Goal: Information Seeking & Learning: Find contact information

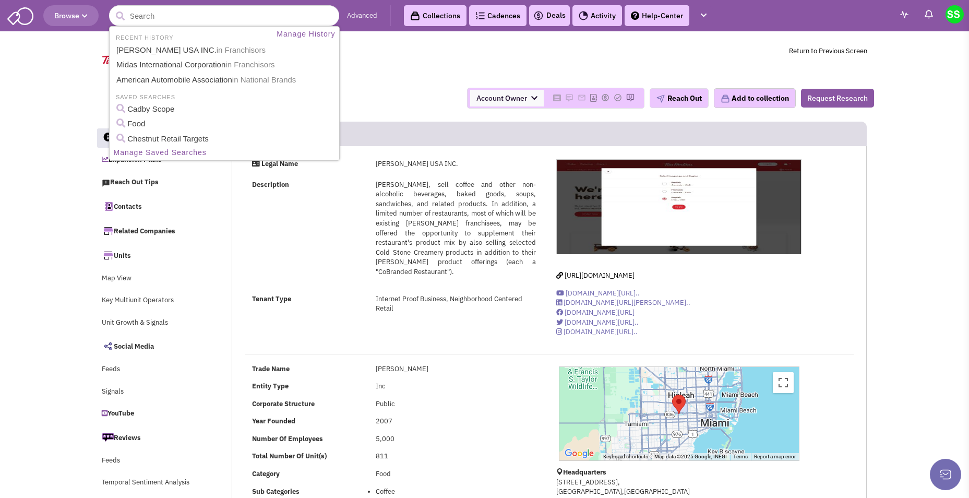
select select
drag, startPoint x: 0, startPoint y: 0, endPoint x: 182, endPoint y: 23, distance: 183.1
click at [191, 27] on ul "RECENT HISTORY Manage History TIM HORTONS USA INC. in Franchisors Midas Interna…" at bounding box center [224, 93] width 231 height 135
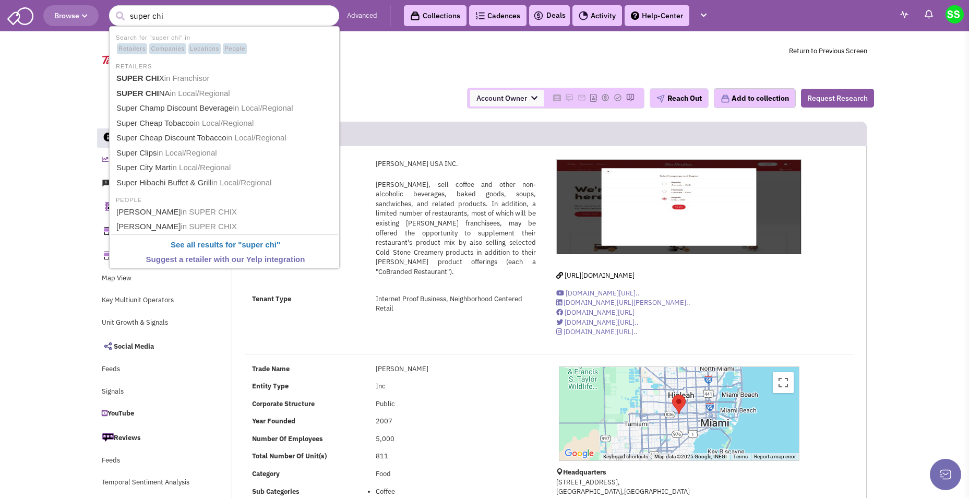
type input "super chix"
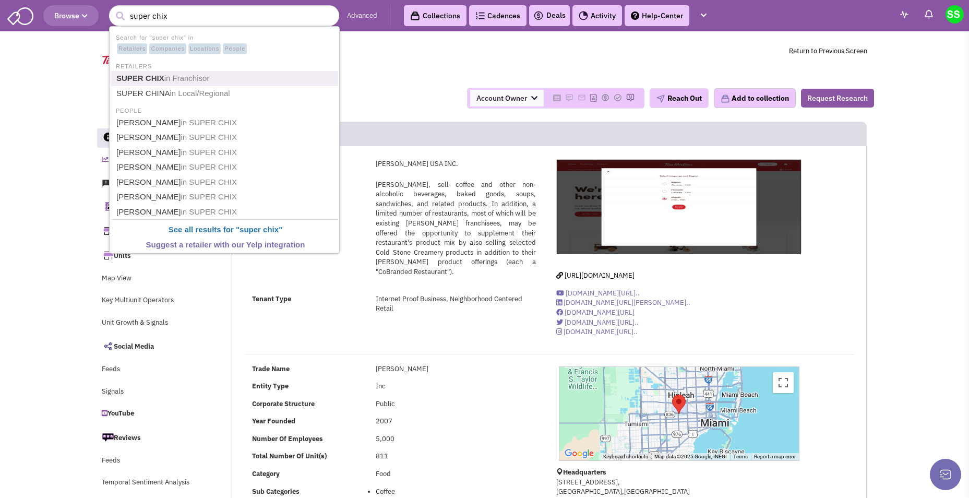
click at [169, 78] on span "in Franchisor" at bounding box center [186, 78] width 45 height 9
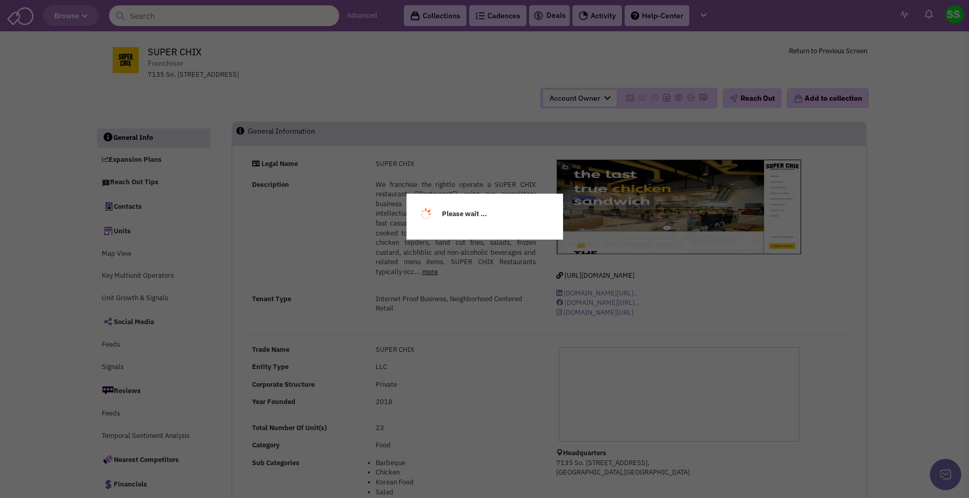
select select
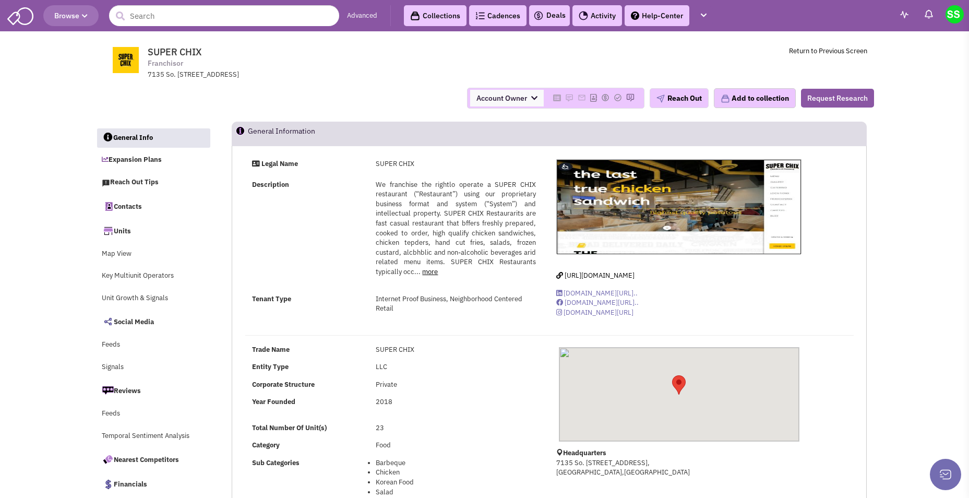
select select
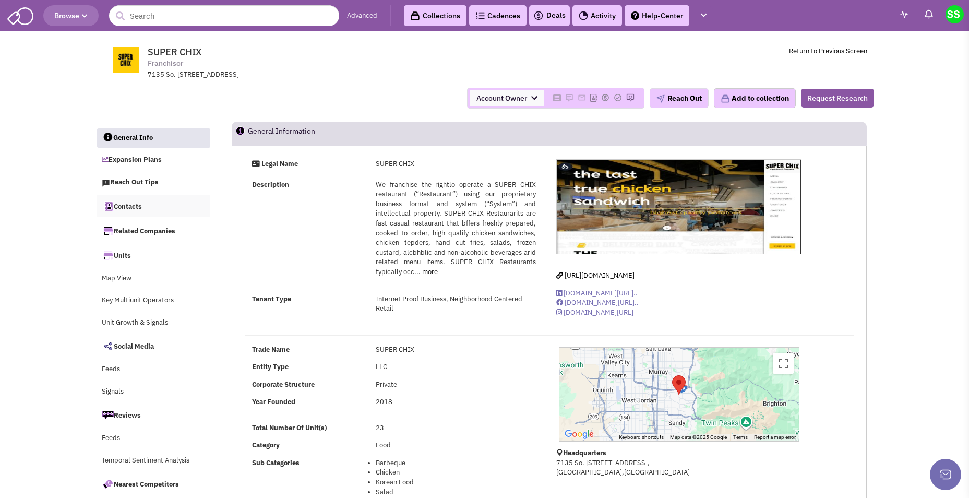
click at [131, 204] on link "Contacts" at bounding box center [154, 206] width 114 height 22
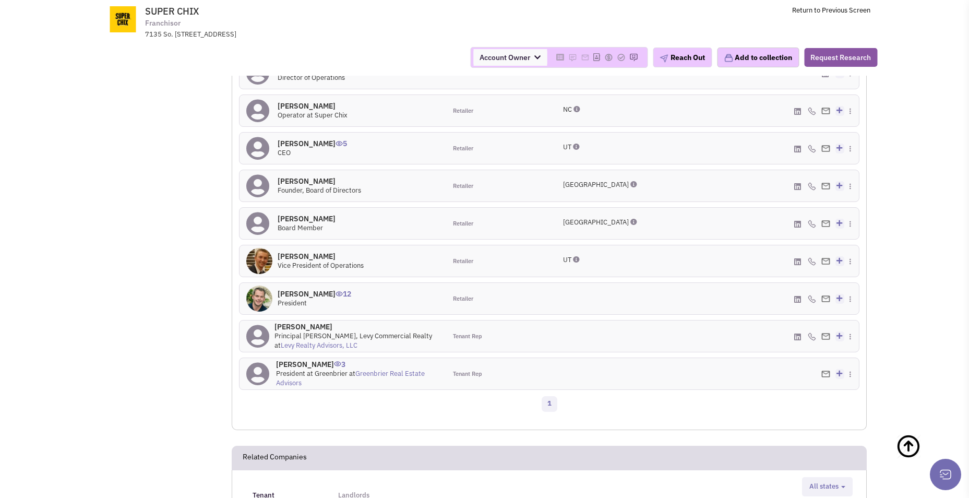
scroll to position [909, 0]
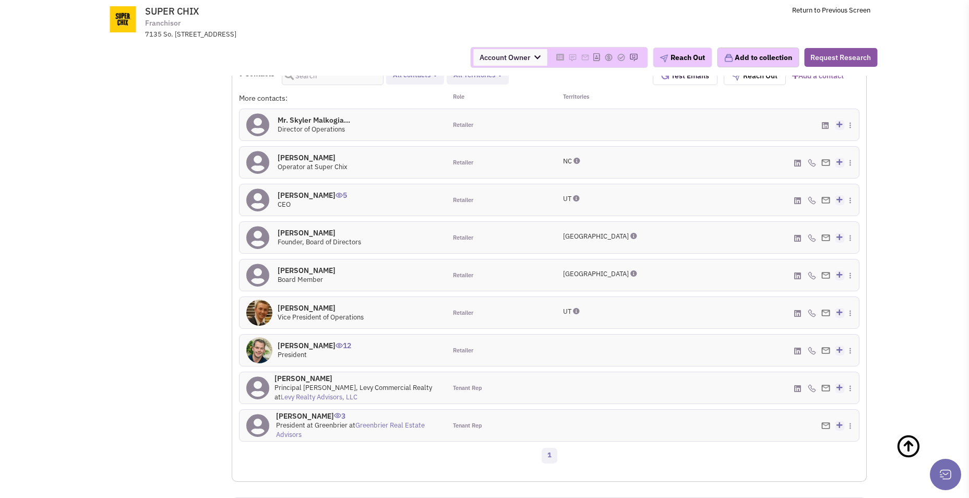
click at [404, 421] on link "Greenbrier Real Estate Advisors" at bounding box center [350, 430] width 149 height 19
click at [311, 393] on link "Levy Realty Advisors, LLC" at bounding box center [319, 397] width 77 height 9
click at [337, 341] on h4 "Mr. Dustin D Carruth 12" at bounding box center [315, 345] width 74 height 9
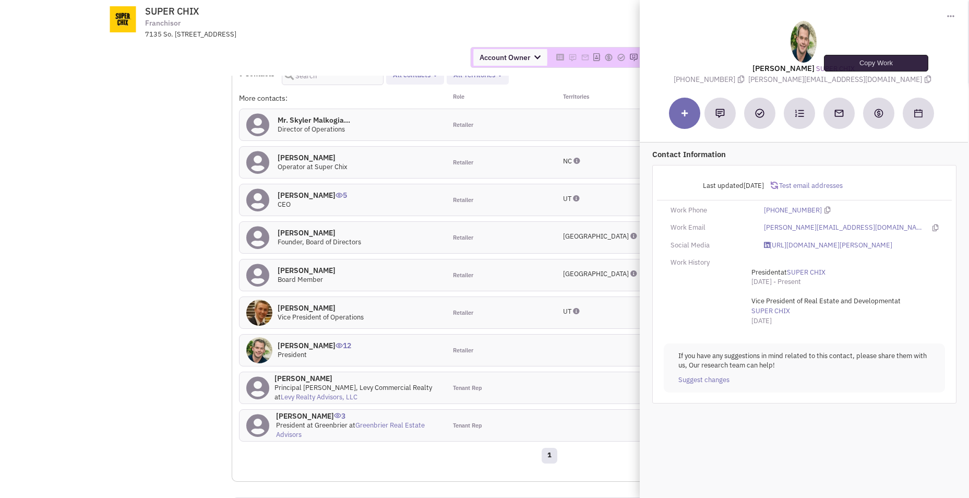
click at [925, 81] on icon at bounding box center [928, 79] width 6 height 7
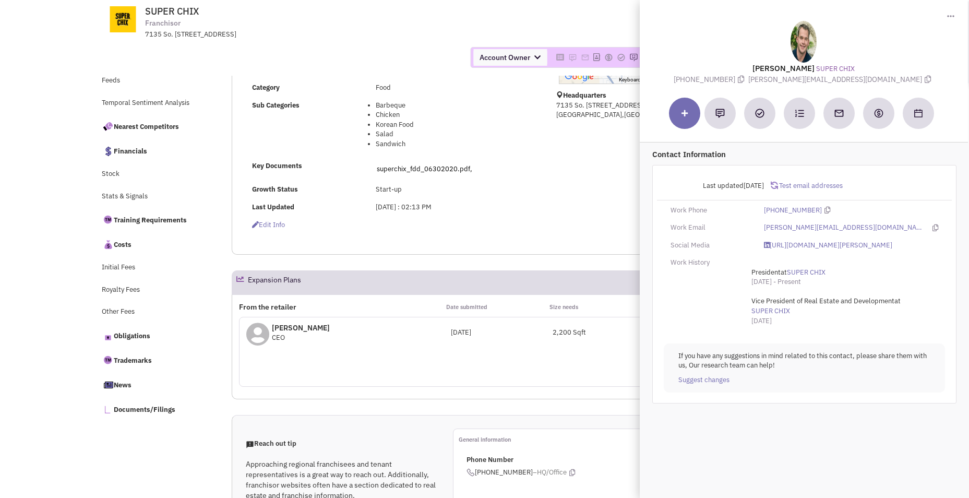
scroll to position [0, 0]
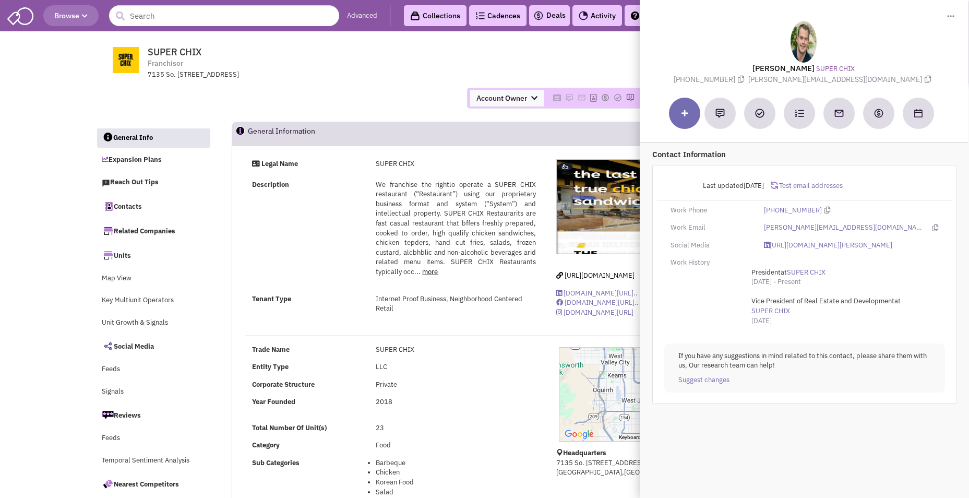
click at [388, 59] on span "SUPER CHIX Franchisor 7135 So. Highland Dr, Ste. 200, Salt Lake City, UT, 84121" at bounding box center [289, 62] width 261 height 33
click at [925, 80] on icon at bounding box center [928, 79] width 6 height 7
click at [320, 81] on div "Account Owner Account Owner Cameron Bice Emily Dicks Jeremiah Pyron Lanier Dani…" at bounding box center [485, 98] width 792 height 37
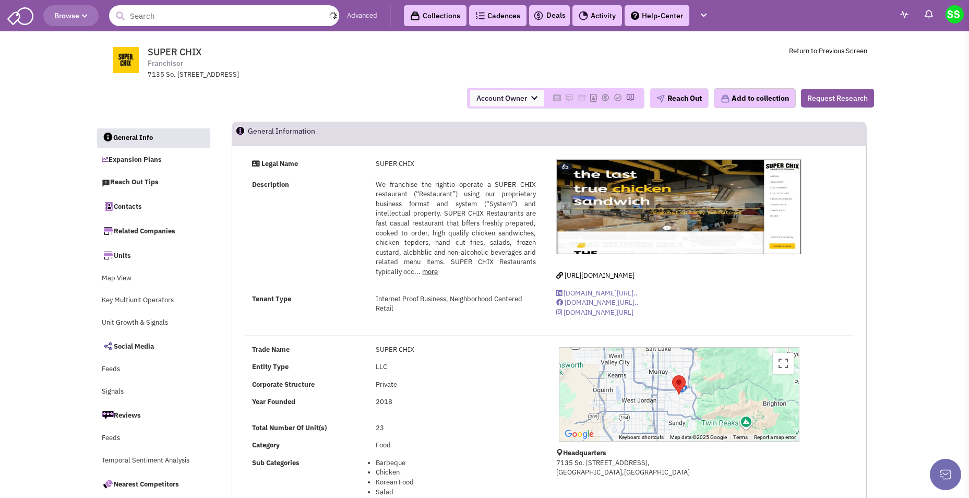
click at [194, 17] on input "text" at bounding box center [224, 15] width 230 height 21
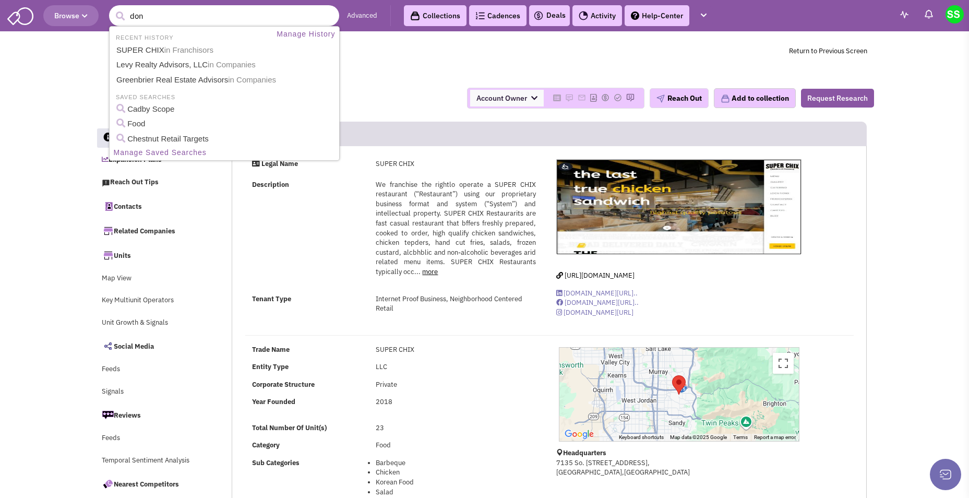
type input "dona"
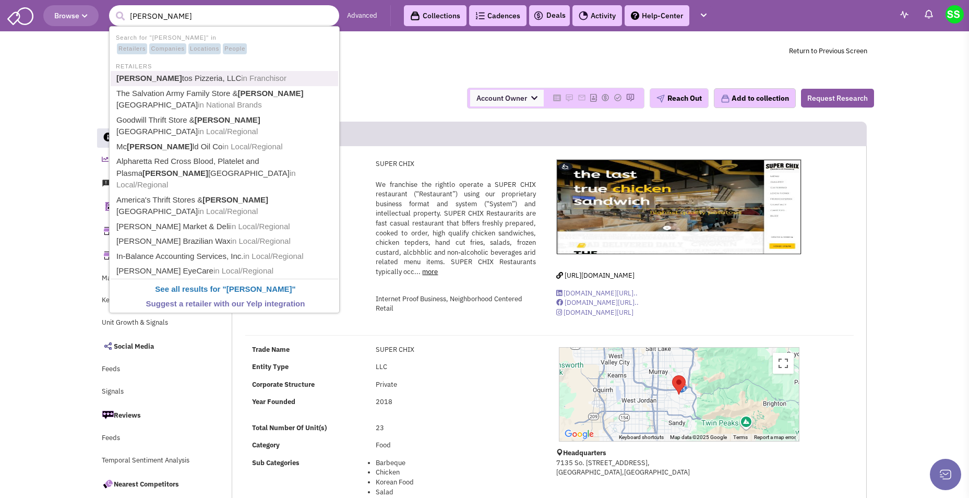
click at [175, 79] on link "Dona tos Pizzeria, LLC in Franchisor" at bounding box center [225, 79] width 224 height 14
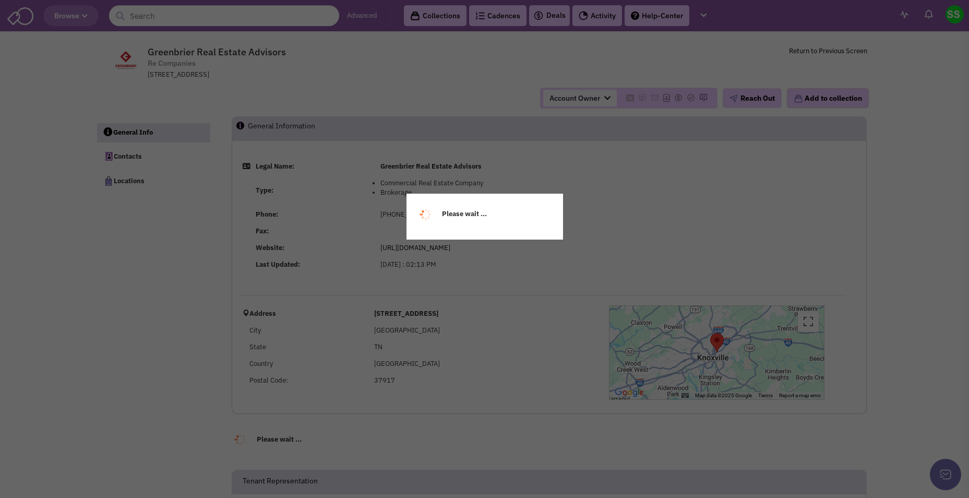
select select
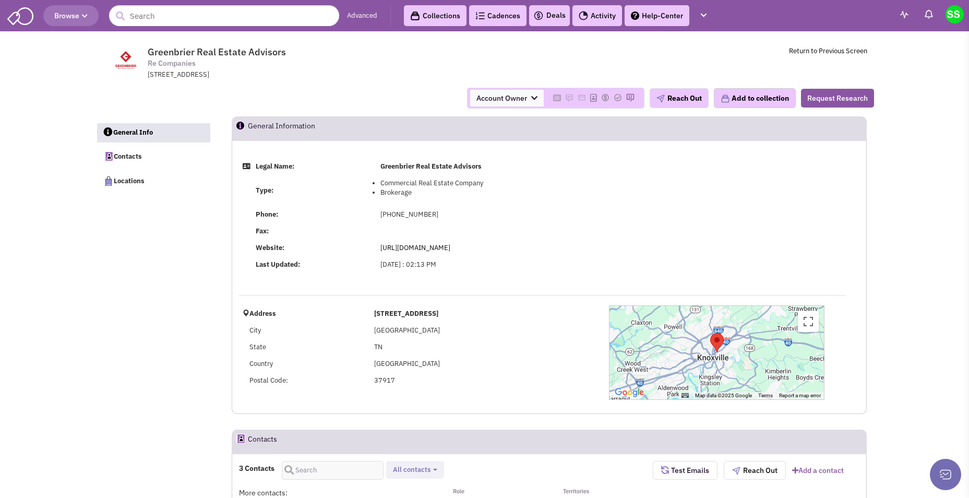
select select
click at [430, 244] on link "https://greenbrier-rea.com/" at bounding box center [415, 247] width 70 height 9
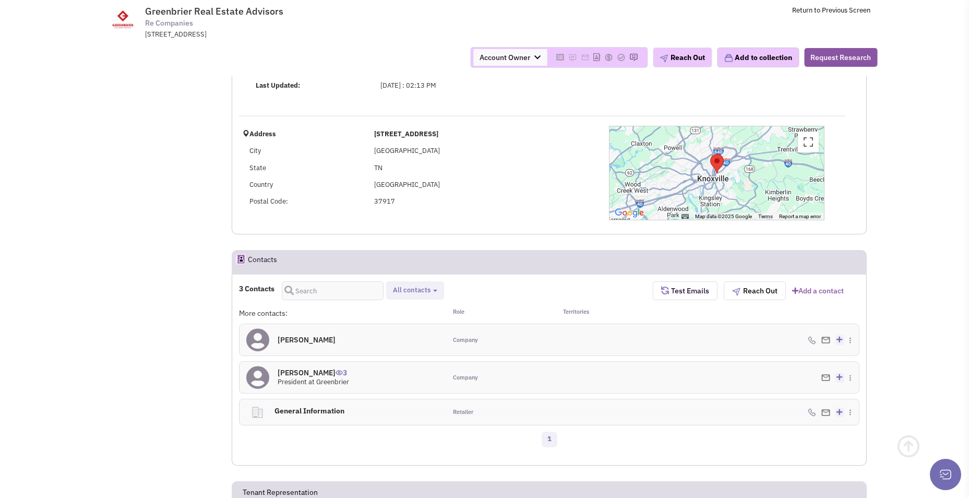
scroll to position [104, 0]
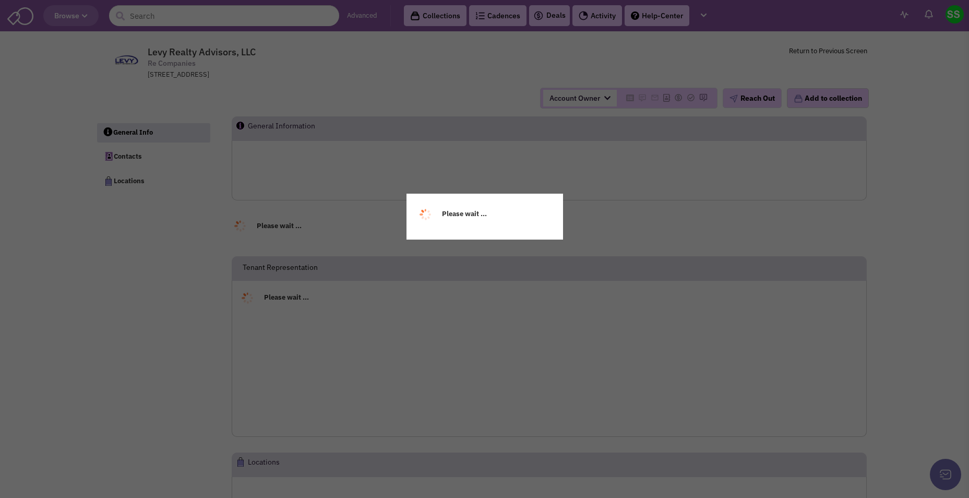
select select
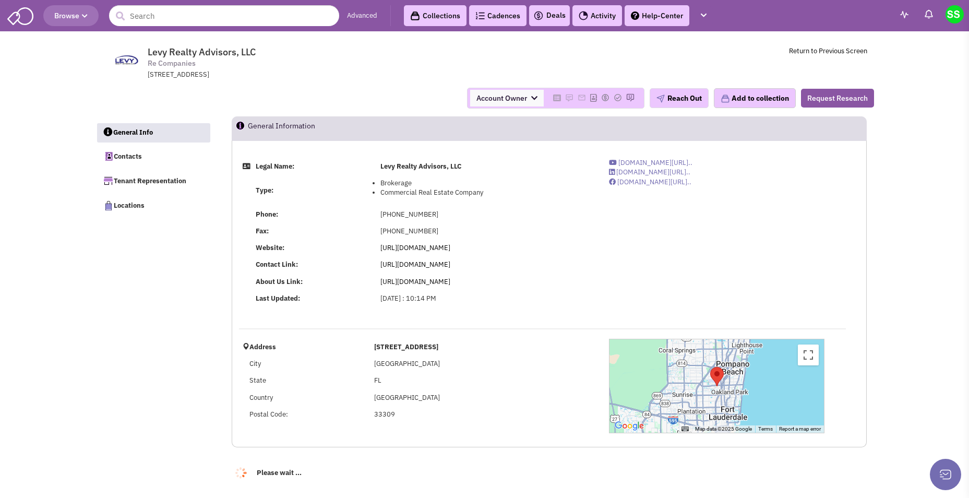
select select
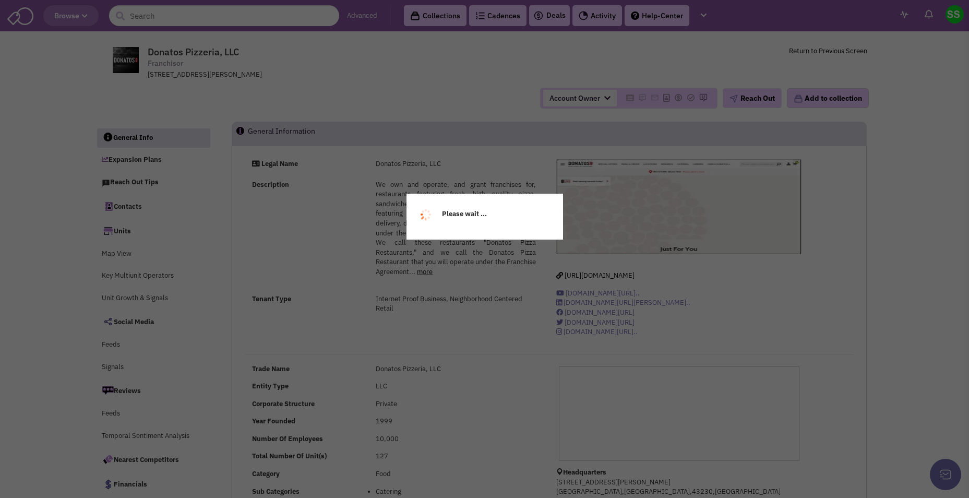
select select
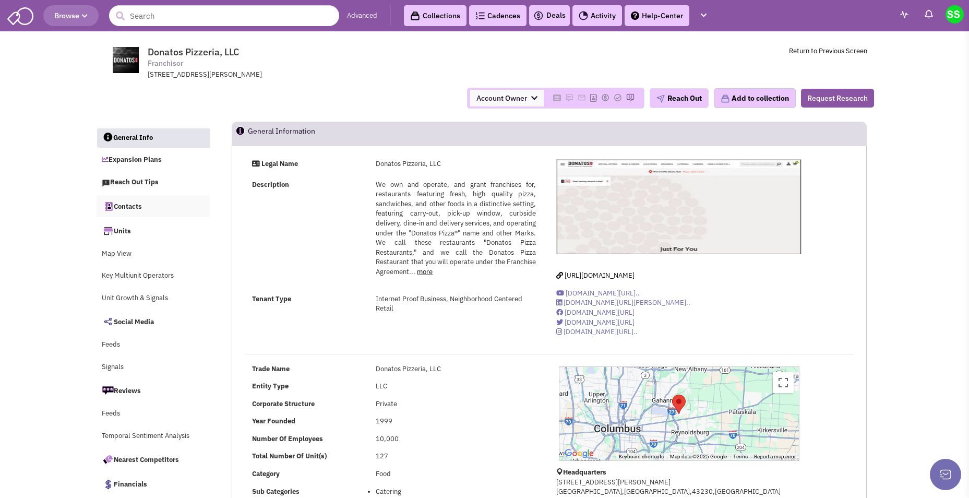
click at [138, 205] on link "Contacts" at bounding box center [154, 206] width 114 height 22
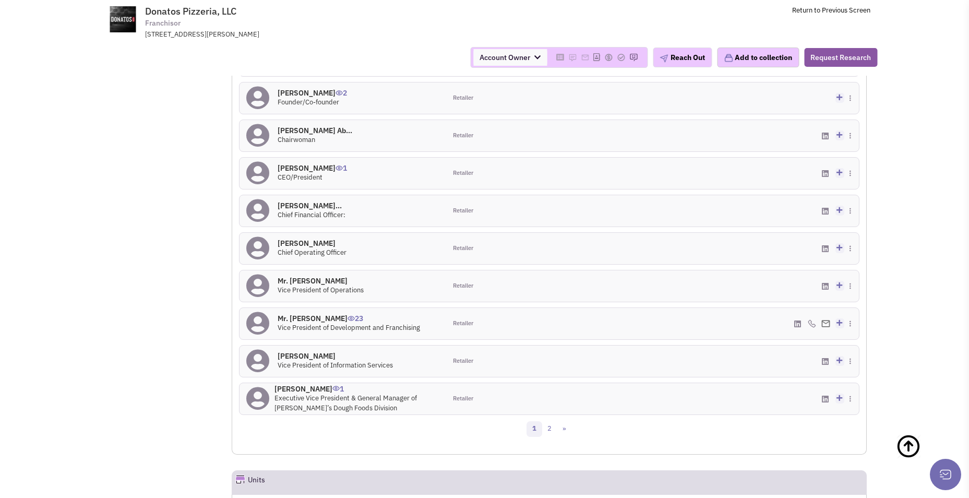
scroll to position [937, 0]
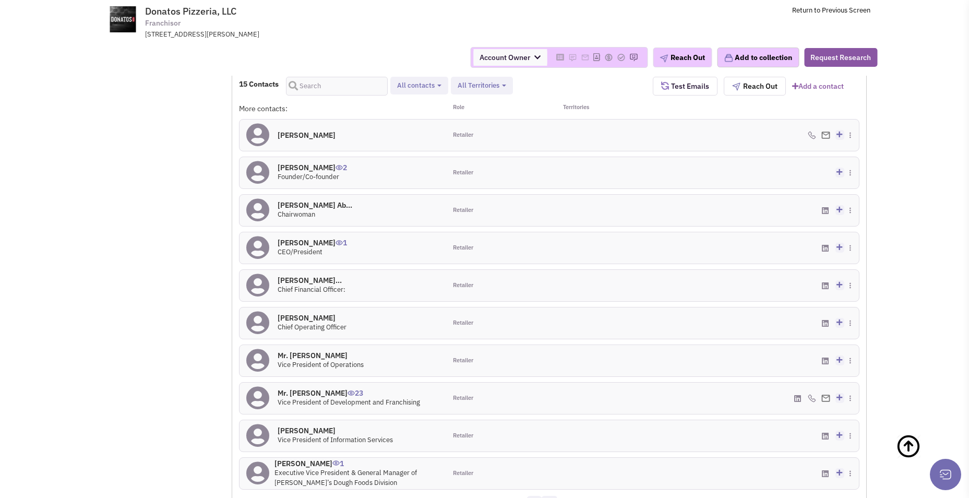
click at [550, 496] on link "2" at bounding box center [550, 504] width 16 height 16
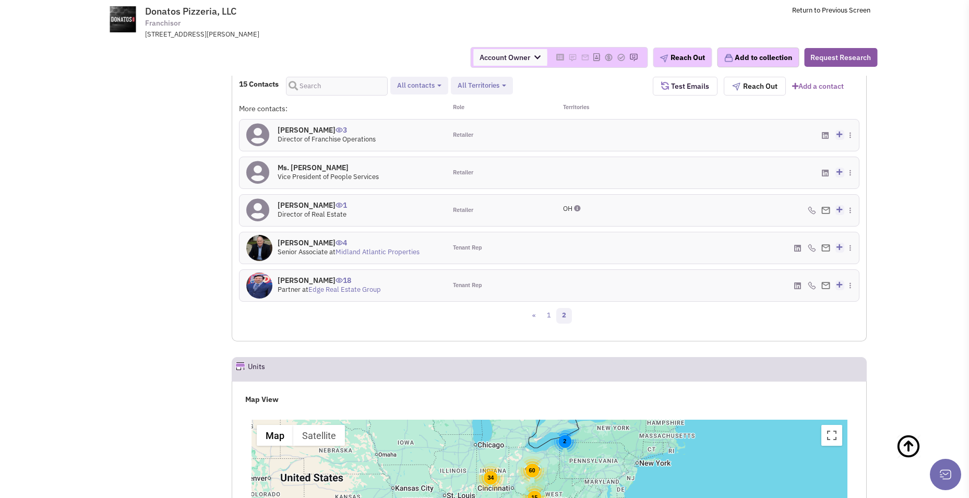
select select
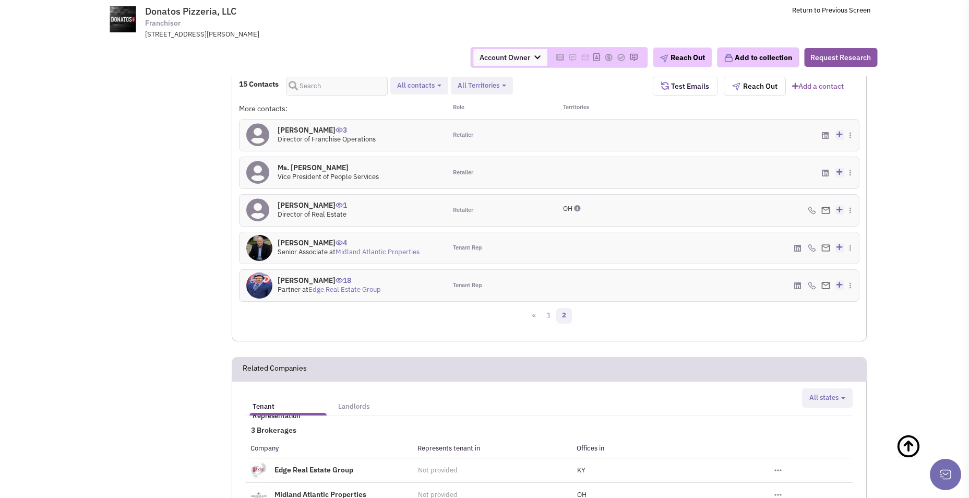
click at [363, 285] on link "Edge Real Estate Group" at bounding box center [344, 289] width 73 height 9
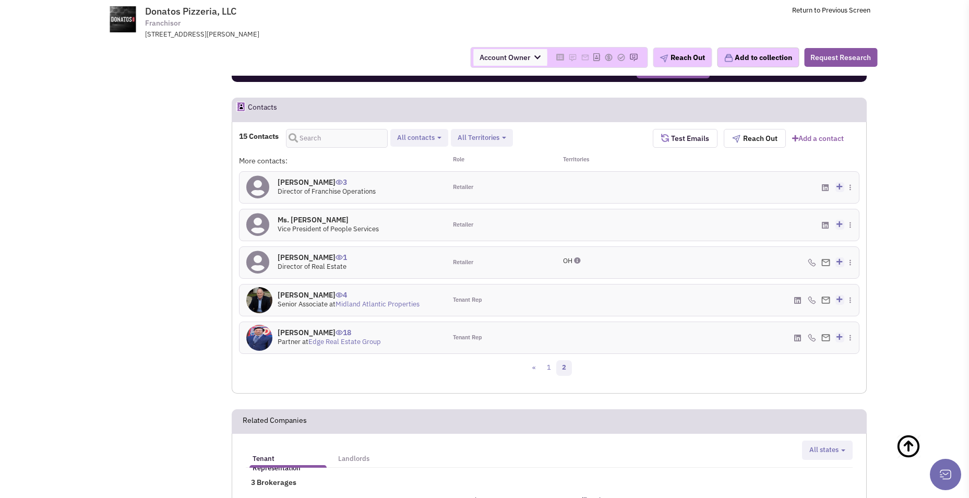
click at [383, 300] on link "Midland Atlantic Properties" at bounding box center [378, 304] width 84 height 9
click at [295, 253] on h4 "Amy Blenker 1" at bounding box center [312, 257] width 69 height 9
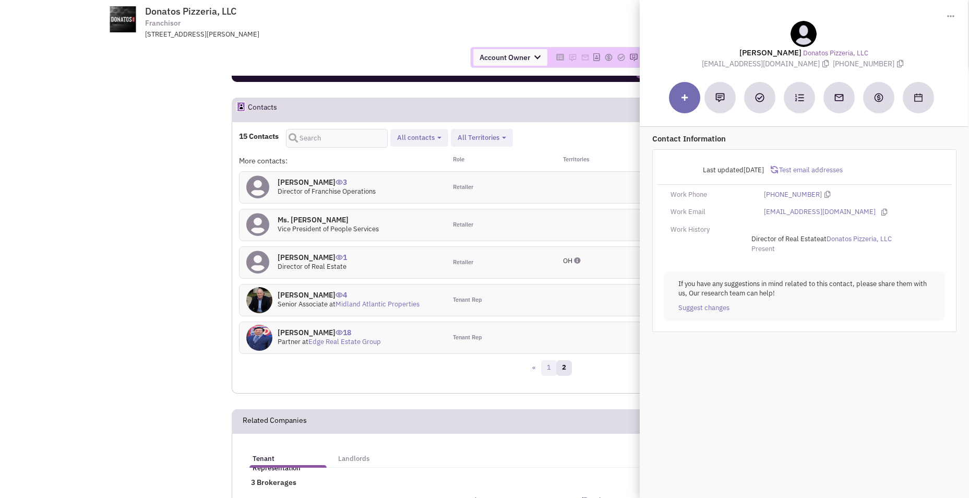
click at [548, 360] on link "1" at bounding box center [549, 368] width 16 height 16
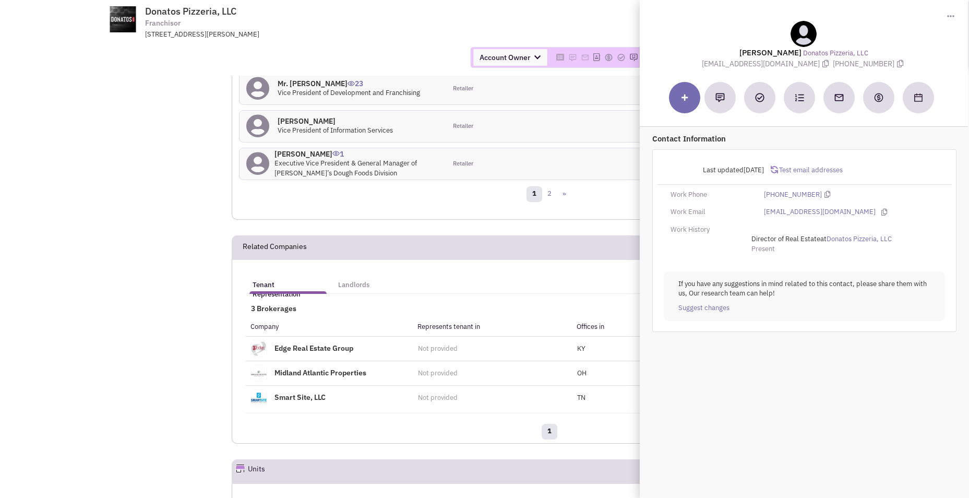
scroll to position [1251, 0]
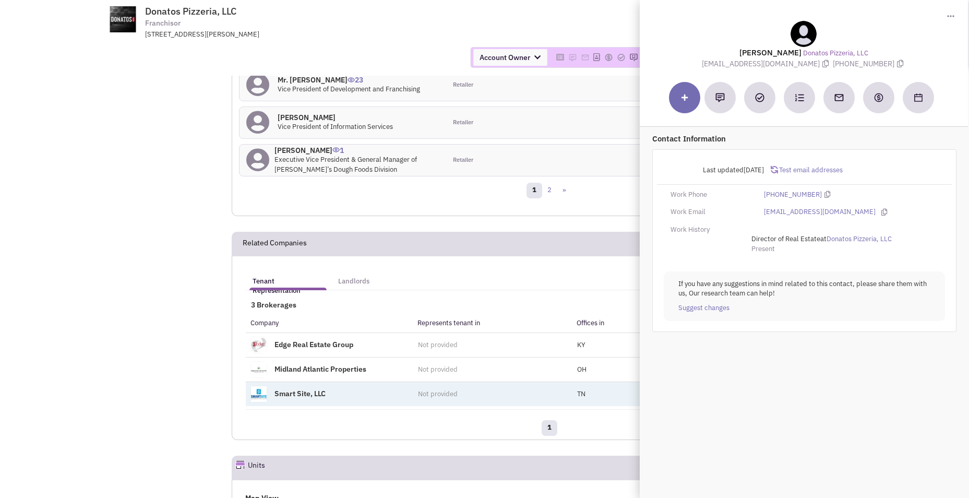
click at [307, 388] on link "Smart Site, LLC" at bounding box center [300, 392] width 51 height 9
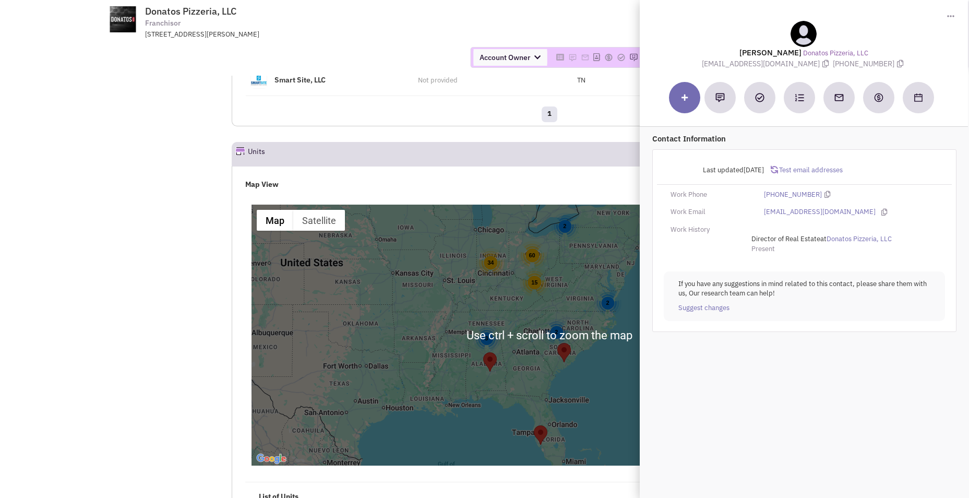
scroll to position [1567, 0]
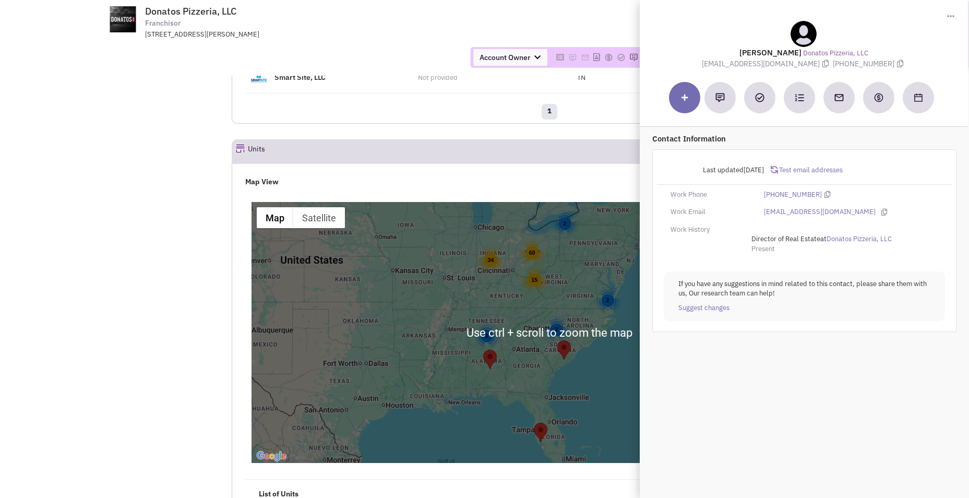
click at [498, 246] on div "34" at bounding box center [490, 260] width 29 height 29
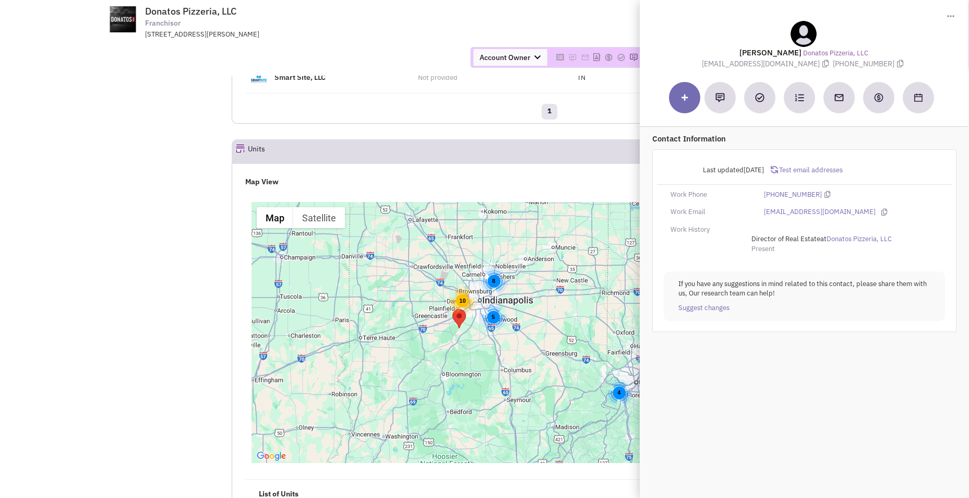
click at [736, 8] on div "Toggle Dropdown Download contact card (.vcf) Amy Blenker Donatos Pizzeria, LLC …" at bounding box center [804, 34] width 328 height 69
click at [955, 12] on span "Toggle Dropdown" at bounding box center [951, 15] width 9 height 10
click at [732, 18] on div "Toggle Dropdown Download contact card (.vcf)" at bounding box center [804, 15] width 318 height 10
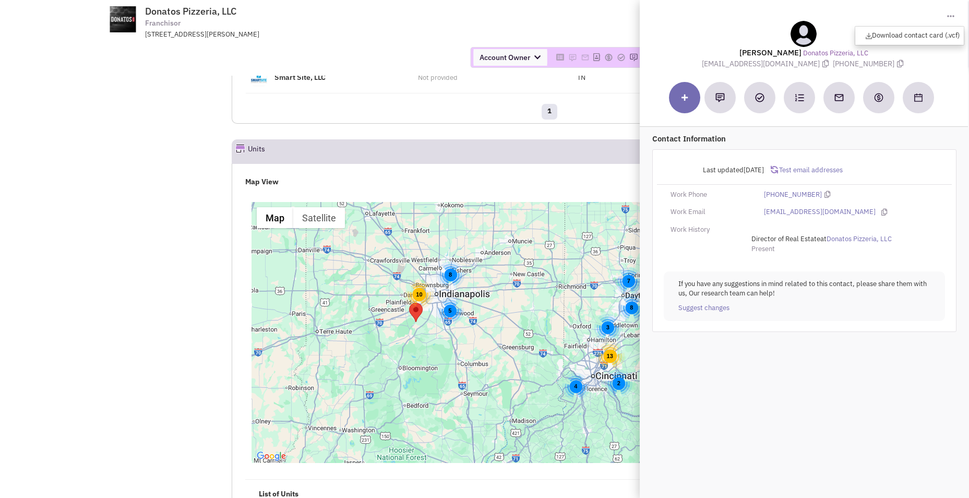
drag, startPoint x: 503, startPoint y: 322, endPoint x: 447, endPoint y: 314, distance: 55.9
click at [447, 314] on div "10 8 5 5 13 8 7 4 13 2 3 3 2" at bounding box center [550, 332] width 596 height 261
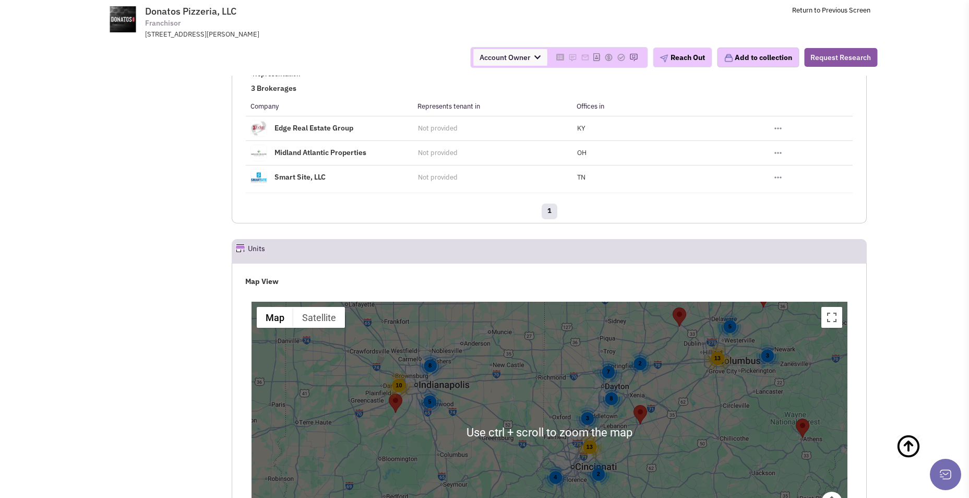
scroll to position [1462, 0]
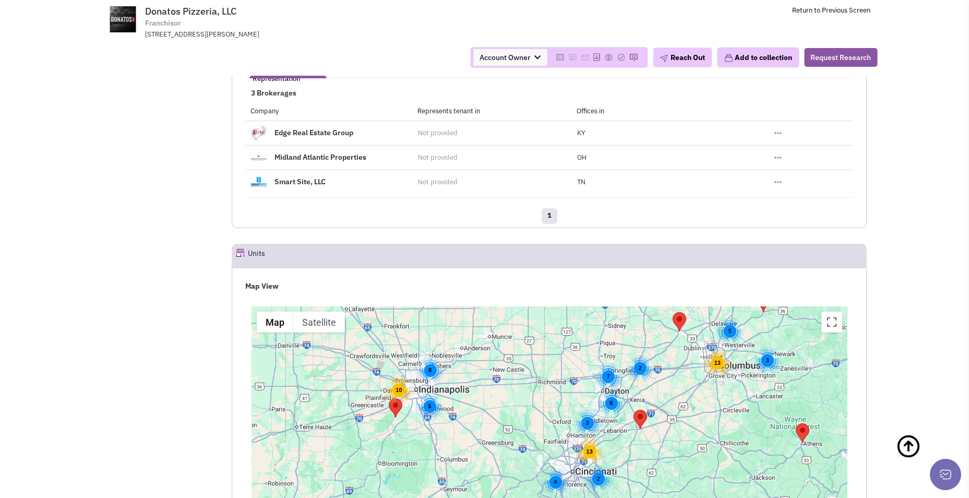
click at [263, 281] on h4 "Map View" at bounding box center [549, 285] width 609 height 9
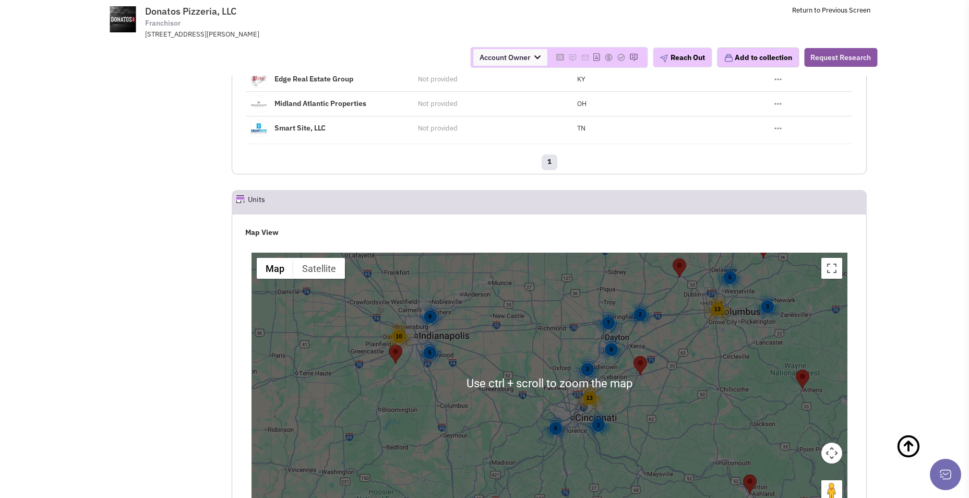
scroll to position [1515, 0]
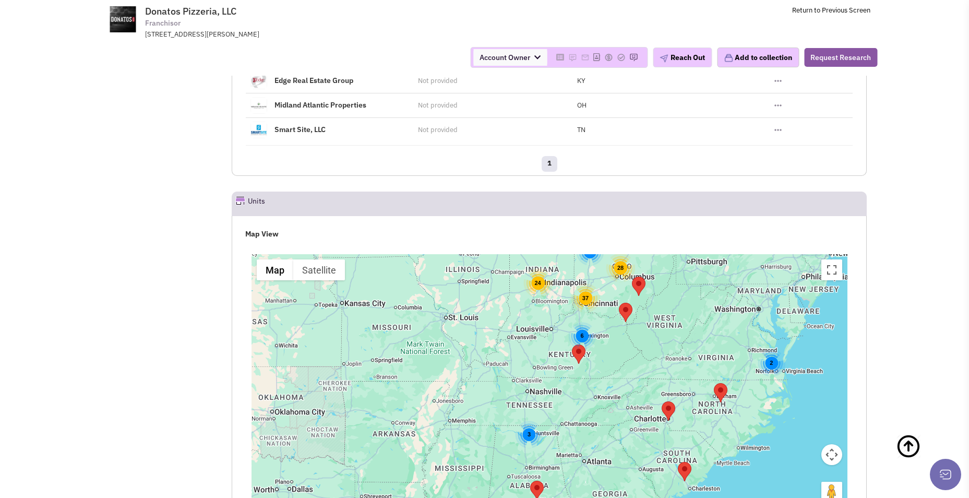
drag, startPoint x: 537, startPoint y: 458, endPoint x: 541, endPoint y: 367, distance: 90.4
click at [552, 367] on div "3 24 6 28 37 2 10 2" at bounding box center [550, 384] width 596 height 261
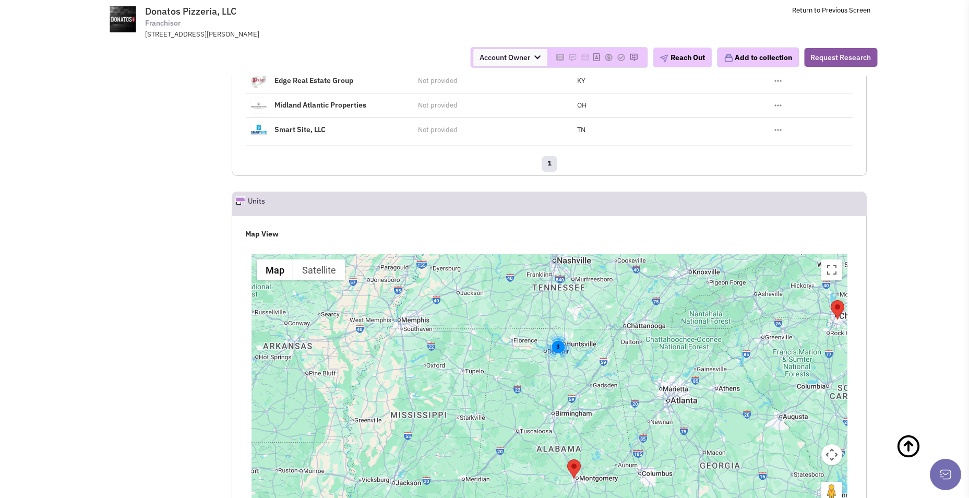
drag, startPoint x: 614, startPoint y: 431, endPoint x: 628, endPoint y: 318, distance: 113.7
click at [628, 318] on div "3 6" at bounding box center [550, 384] width 596 height 261
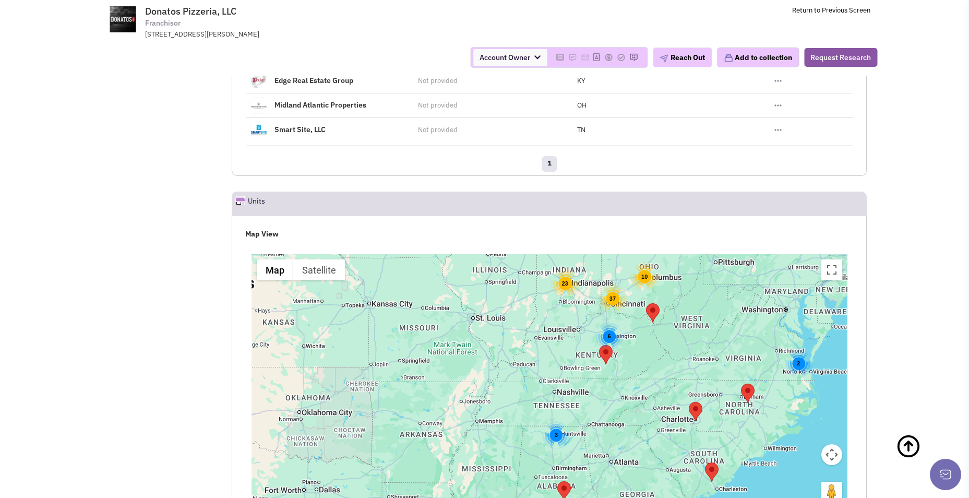
drag, startPoint x: 590, startPoint y: 273, endPoint x: 587, endPoint y: 330, distance: 57.0
click at [587, 330] on div "3 23 6 37 10 2" at bounding box center [550, 384] width 596 height 261
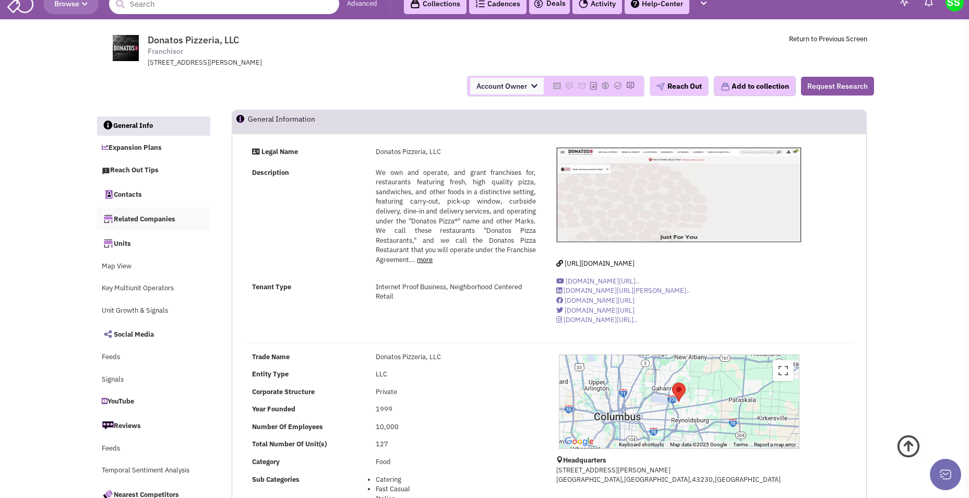
scroll to position [0, 0]
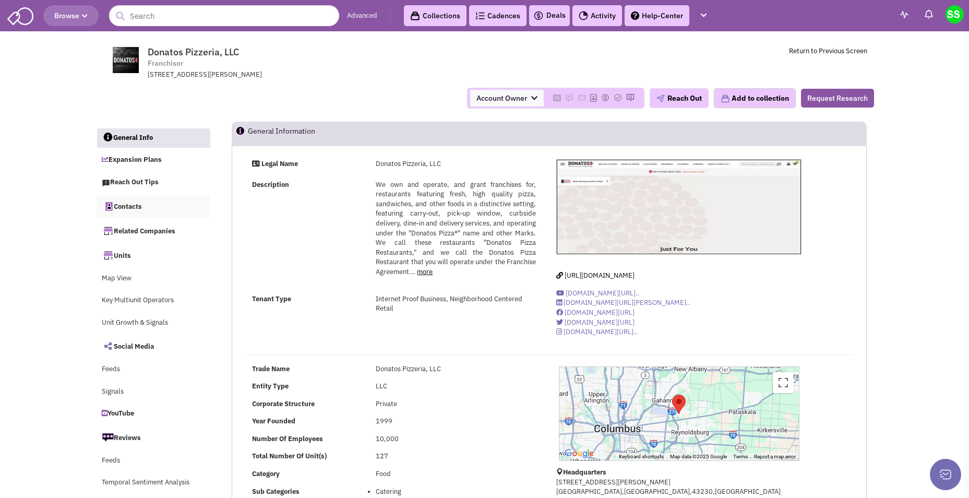
click at [149, 208] on link "Contacts" at bounding box center [154, 206] width 114 height 22
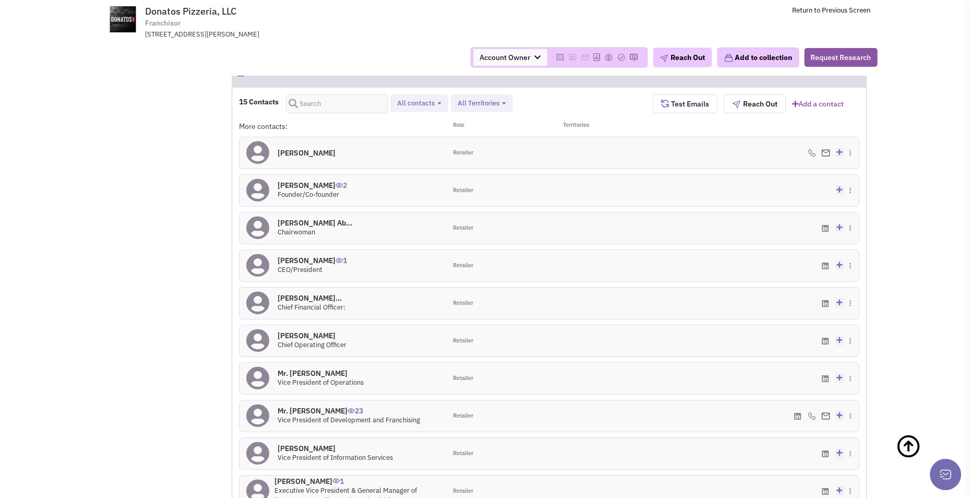
scroll to position [937, 0]
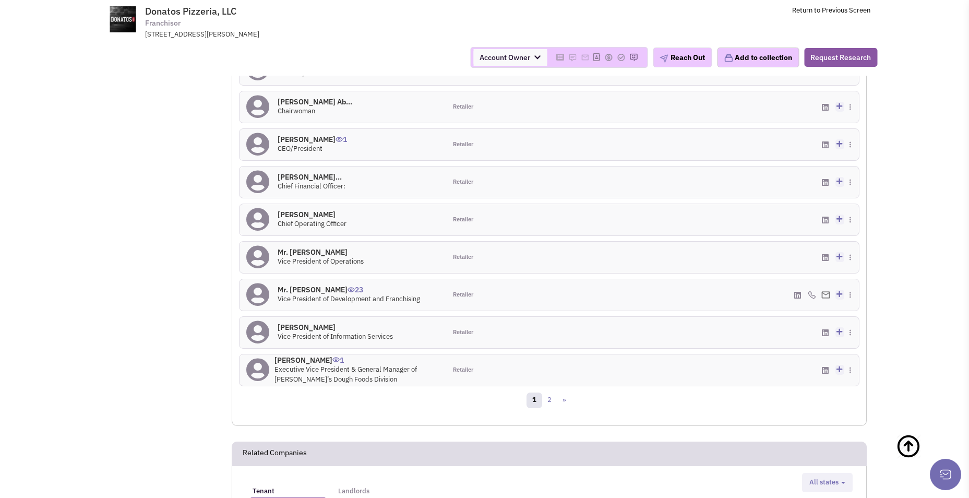
scroll to position [1042, 0]
click at [550, 391] on link "2" at bounding box center [550, 399] width 16 height 16
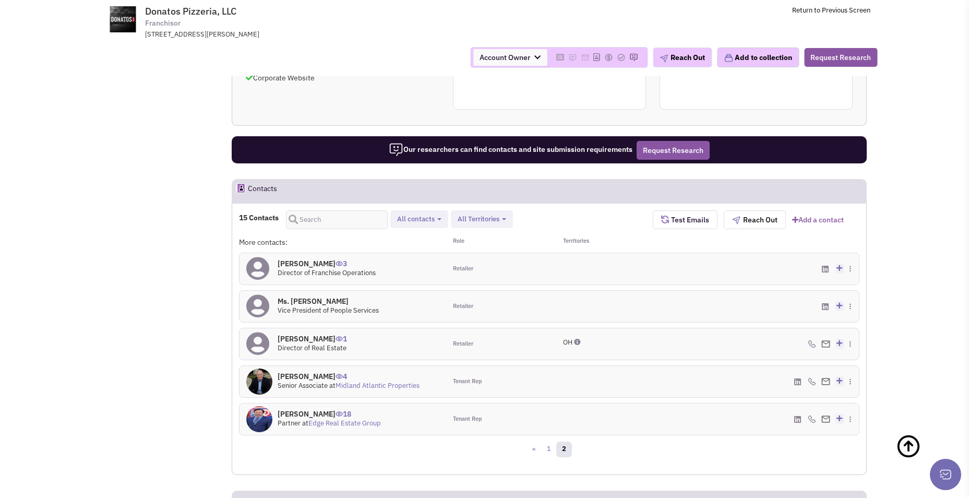
scroll to position [804, 0]
click at [307, 334] on h4 "Amy Blenker 1" at bounding box center [312, 338] width 69 height 9
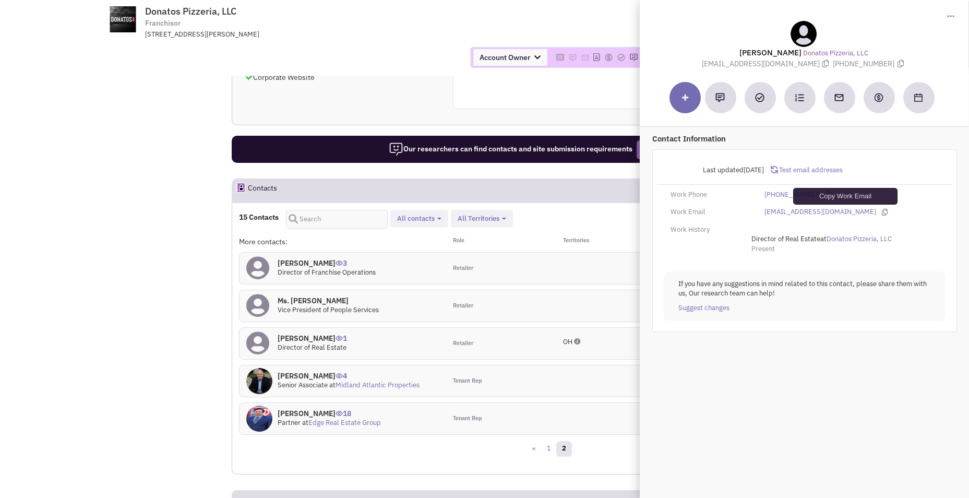
click at [882, 212] on icon at bounding box center [885, 212] width 6 height 7
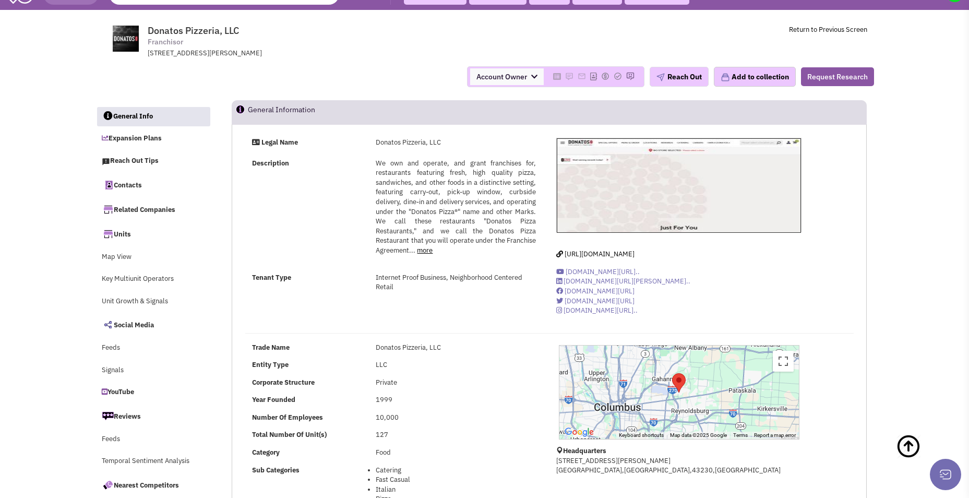
scroll to position [20, 0]
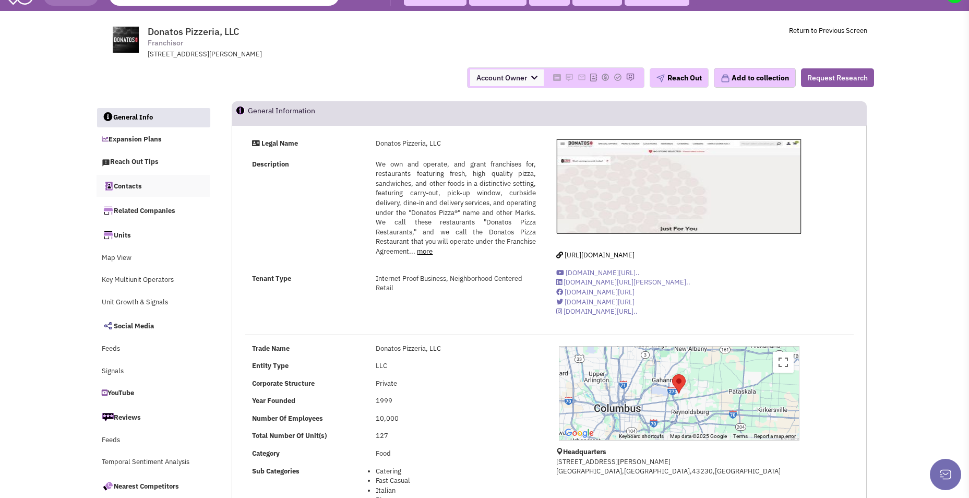
click at [127, 191] on link "Contacts" at bounding box center [154, 186] width 114 height 22
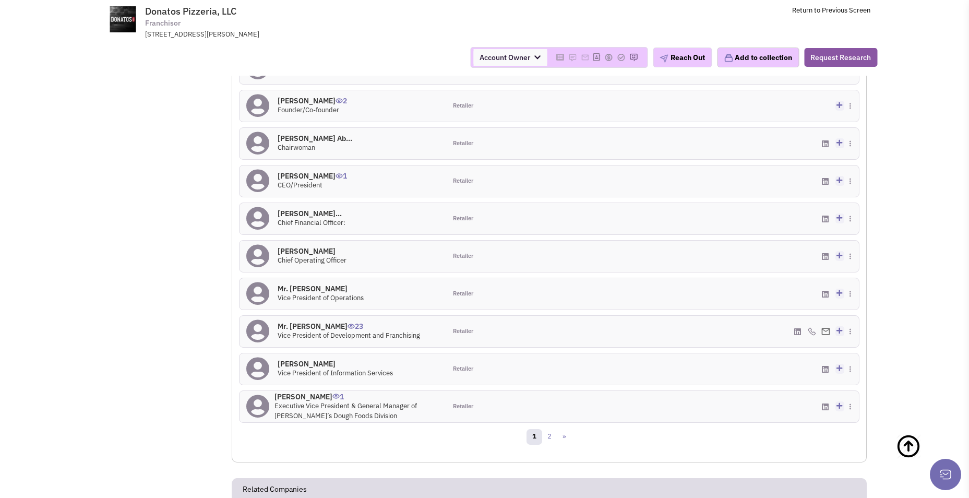
scroll to position [937, 0]
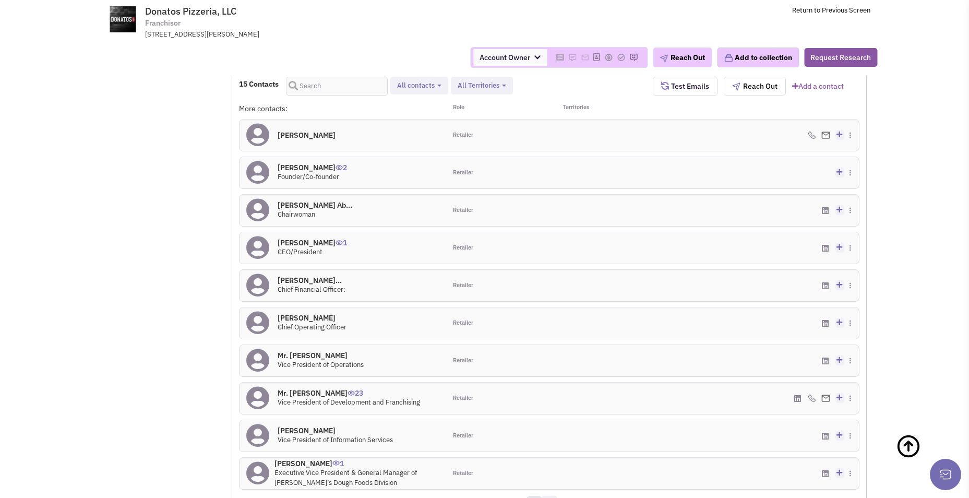
click at [549, 496] on link "2" at bounding box center [550, 504] width 16 height 16
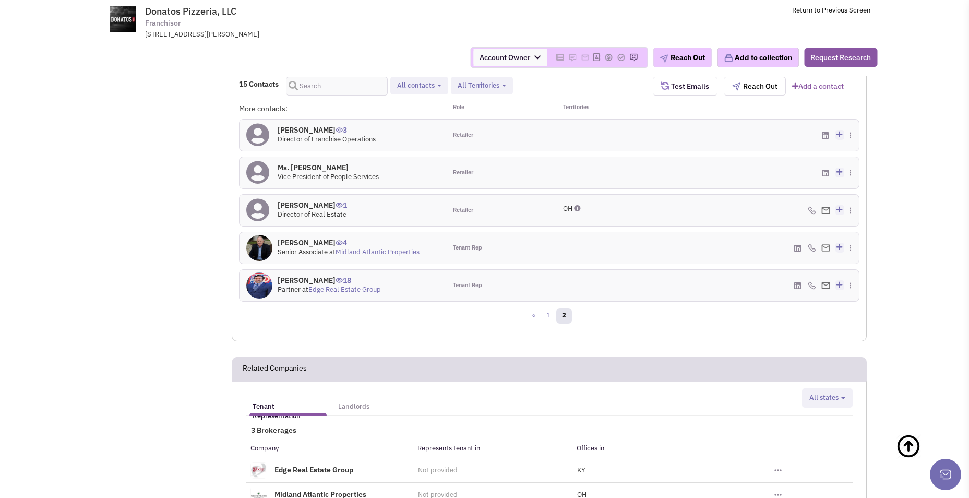
click at [304, 200] on h4 "Amy Blenker 1" at bounding box center [312, 204] width 69 height 9
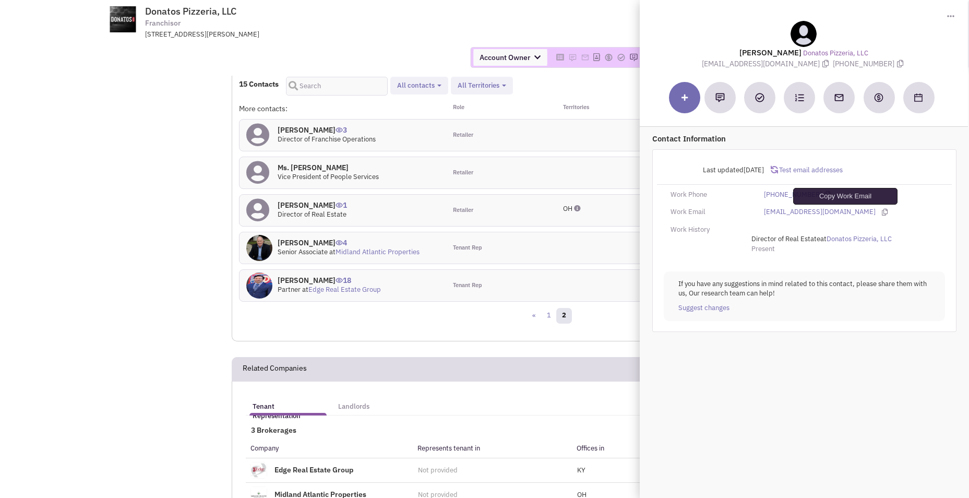
click at [882, 211] on icon at bounding box center [885, 212] width 6 height 7
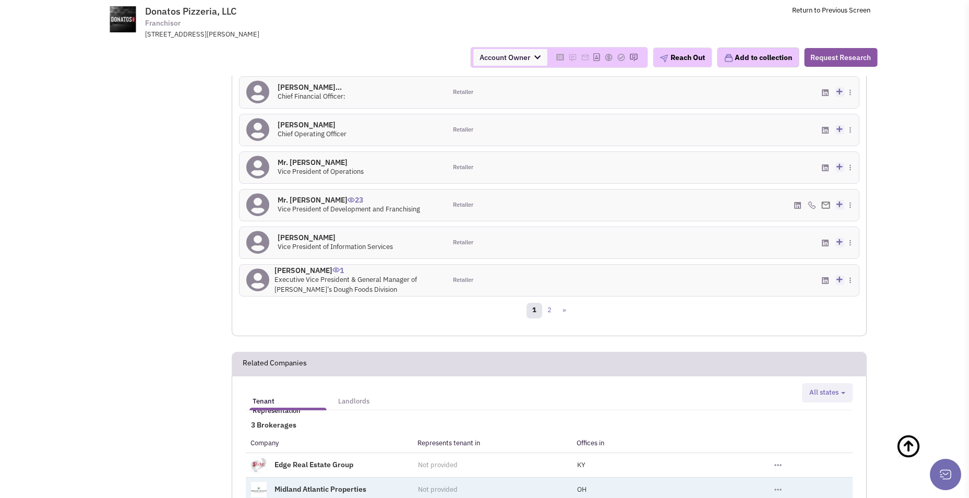
scroll to position [1198, 0]
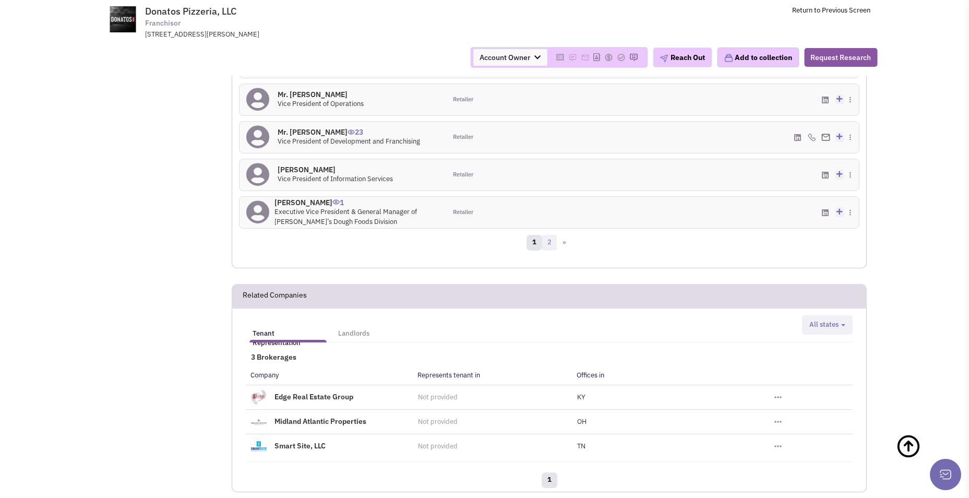
click at [552, 235] on link "2" at bounding box center [550, 243] width 16 height 16
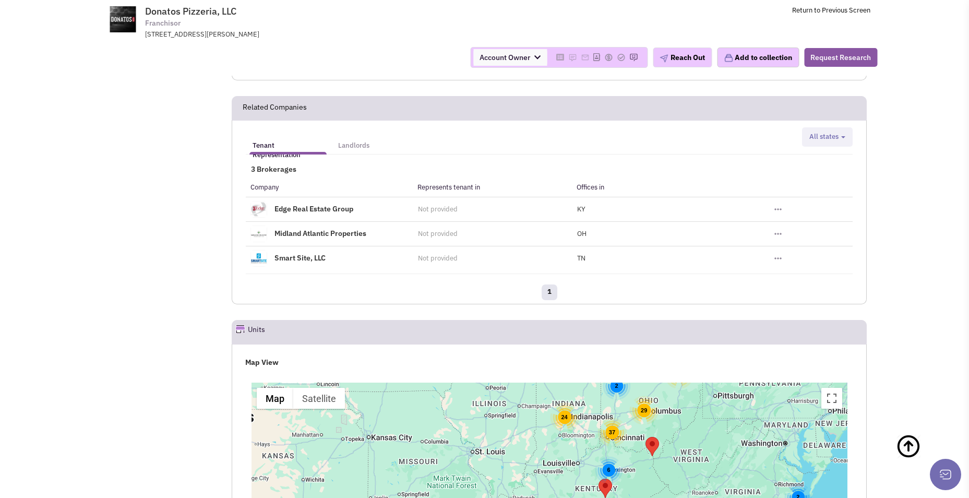
scroll to position [804, 0]
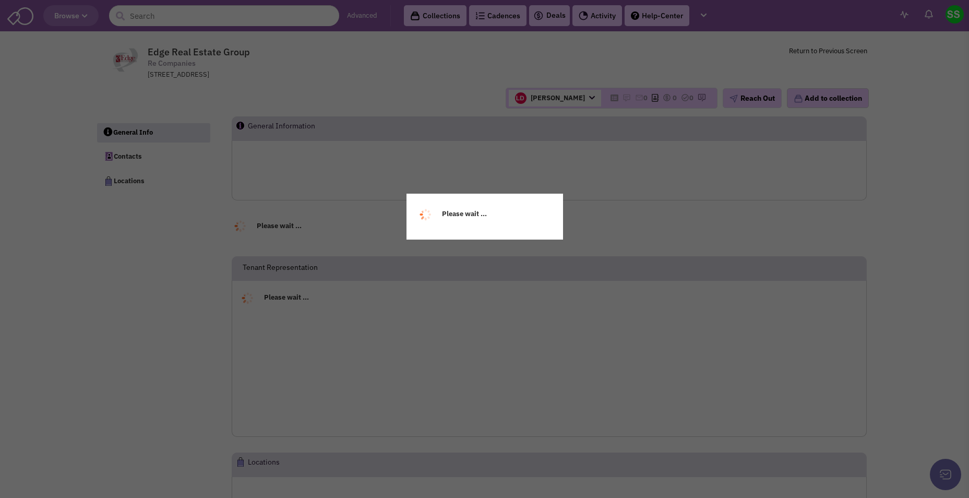
select select
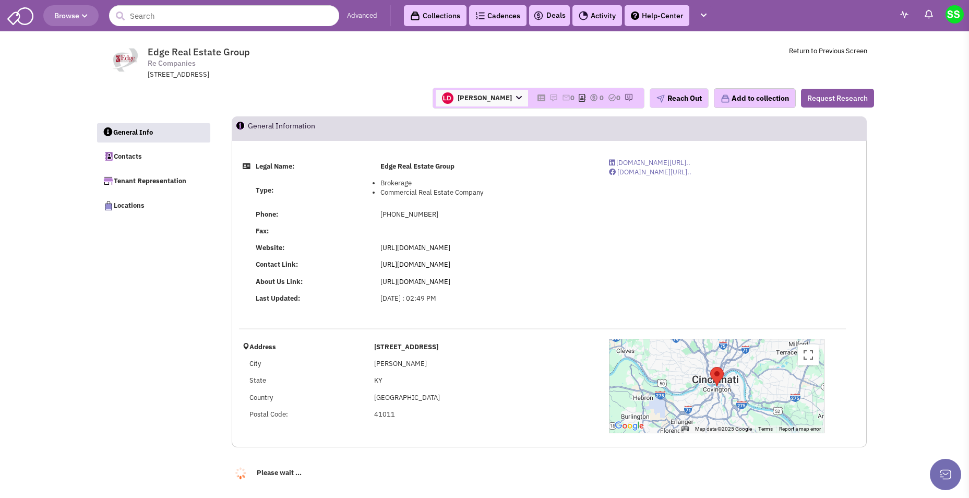
select select
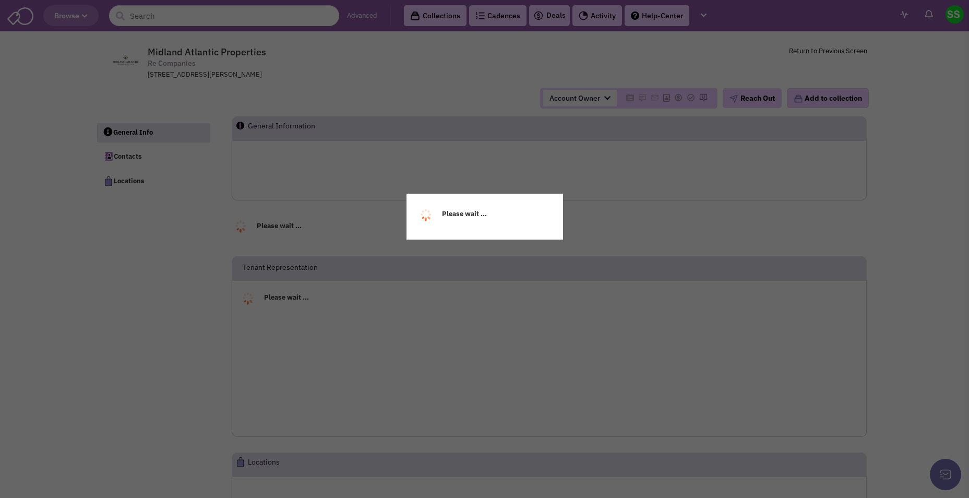
select select
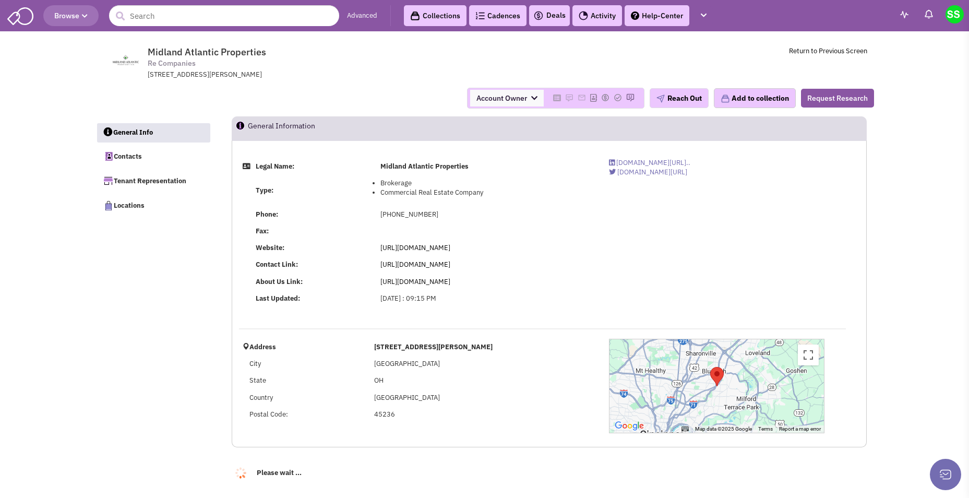
select select
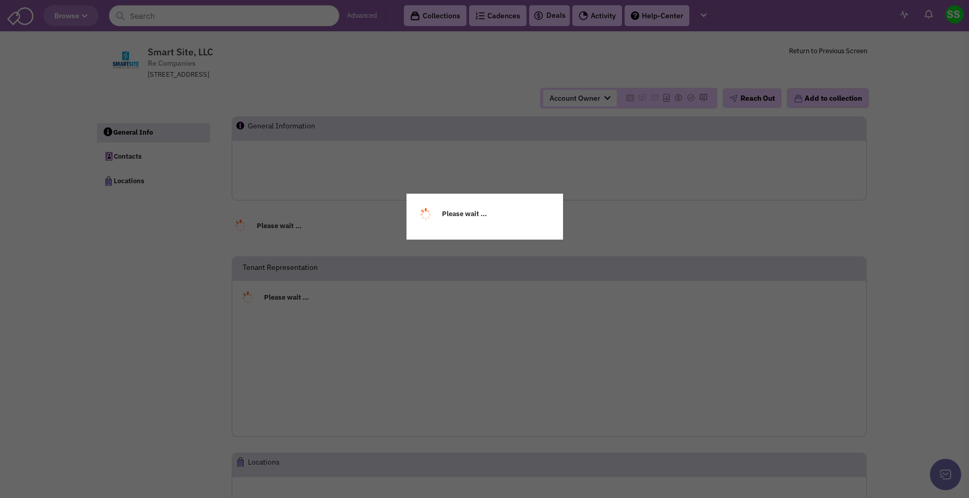
select select
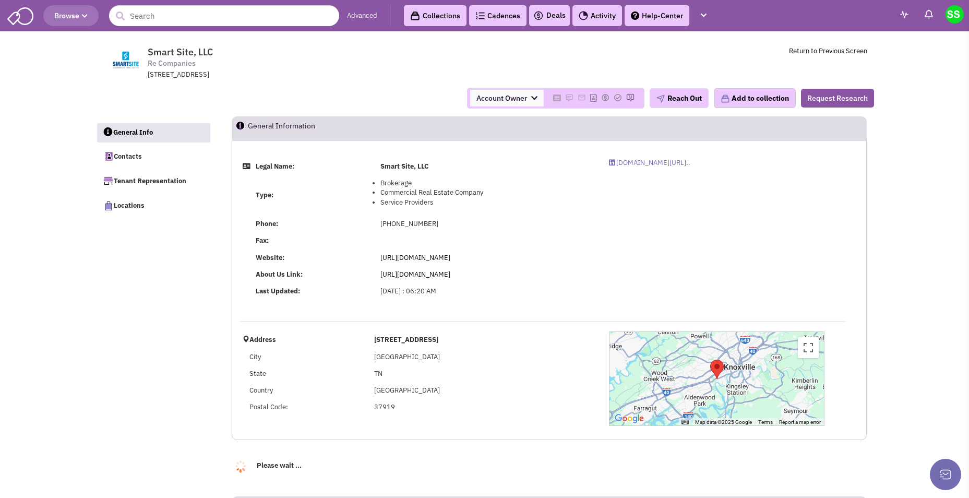
select select
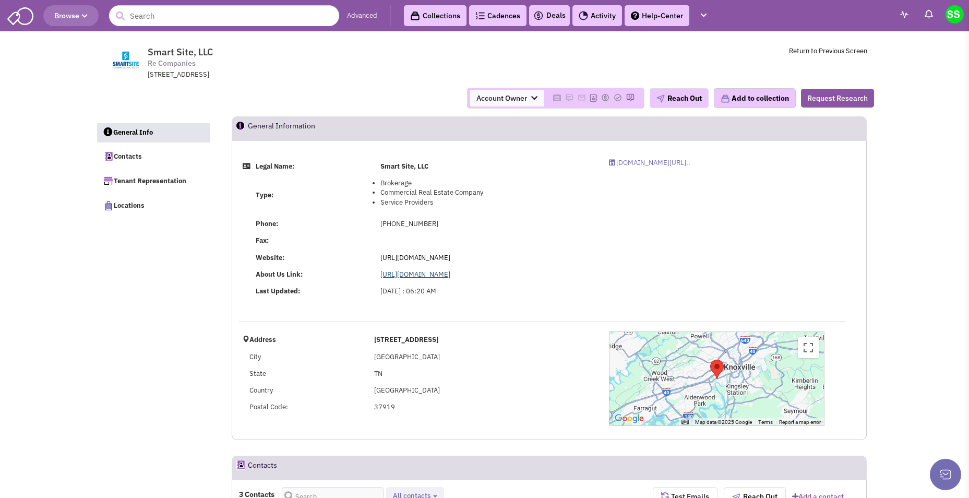
click at [433, 273] on link "[URL][DOMAIN_NAME]" at bounding box center [415, 274] width 70 height 9
click at [674, 162] on span "[DOMAIN_NAME][URL].." at bounding box center [653, 162] width 74 height 9
select select
click at [176, 20] on input "text" at bounding box center [224, 15] width 230 height 21
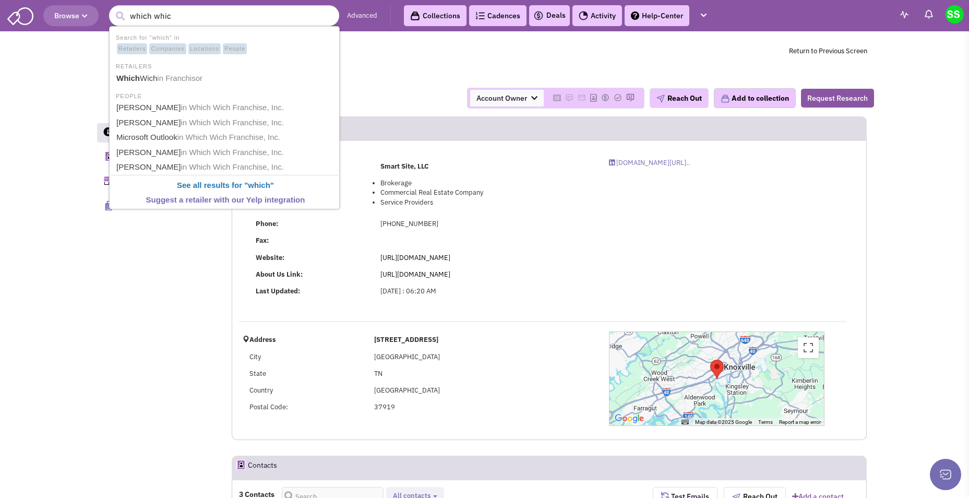
type input "which which"
click at [187, 77] on span "in Franchisor" at bounding box center [180, 78] width 45 height 9
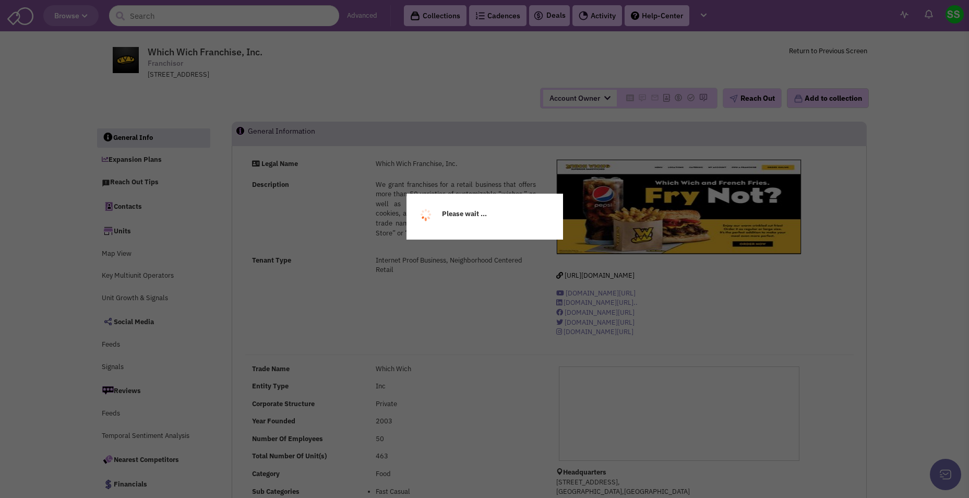
select select
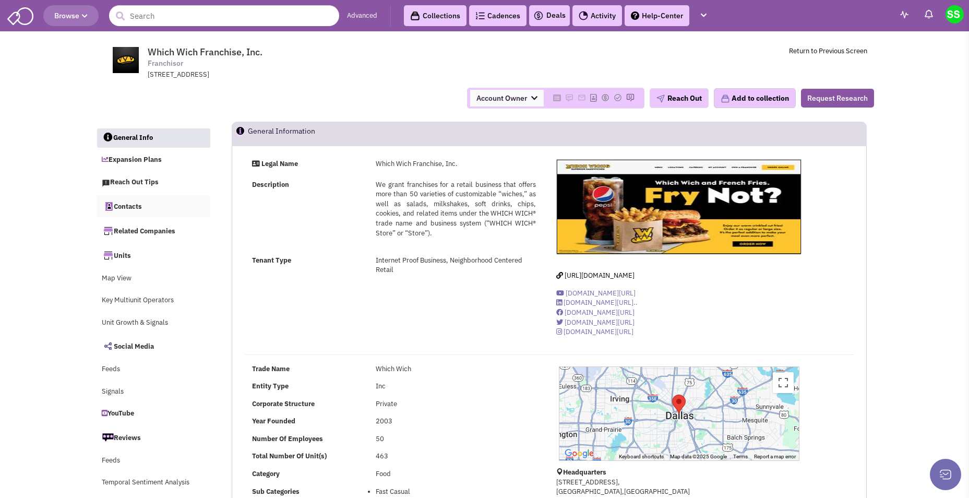
click at [126, 204] on link "Contacts" at bounding box center [154, 206] width 114 height 22
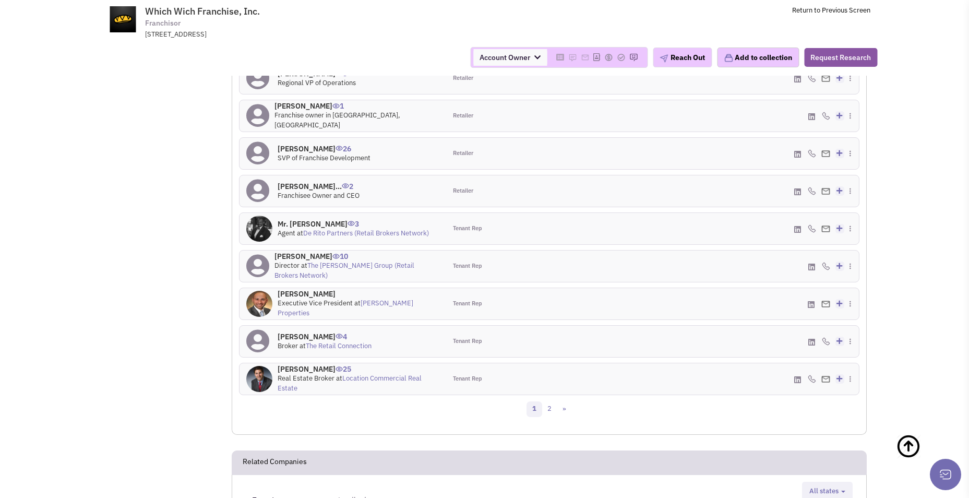
scroll to position [1037, 0]
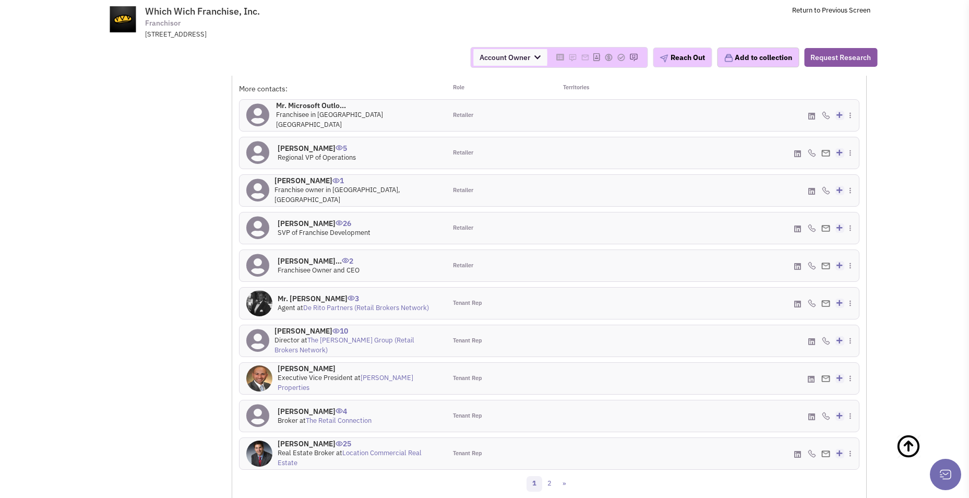
click at [392, 448] on link "Location Commercial Real Estate" at bounding box center [350, 457] width 144 height 19
click at [351, 416] on link "The Retail Connection" at bounding box center [339, 420] width 66 height 9
click at [554, 476] on link "2" at bounding box center [550, 484] width 16 height 16
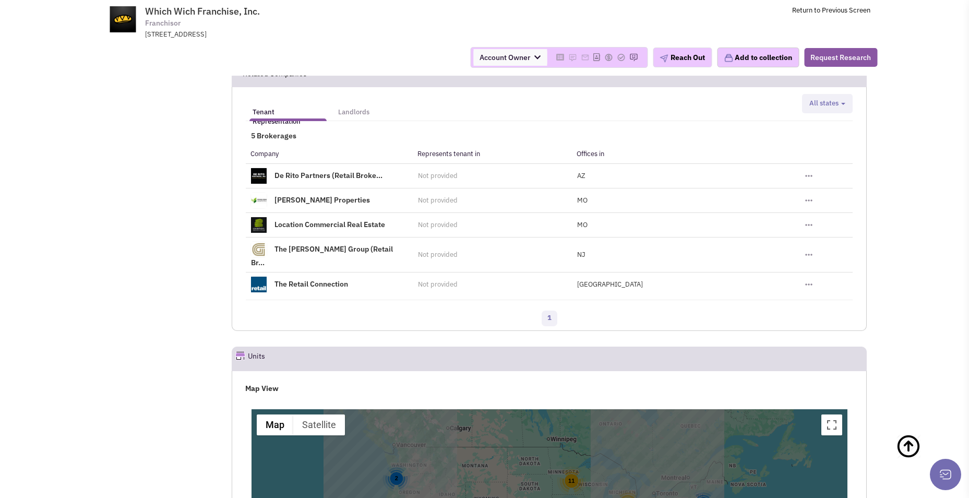
scroll to position [1350, 0]
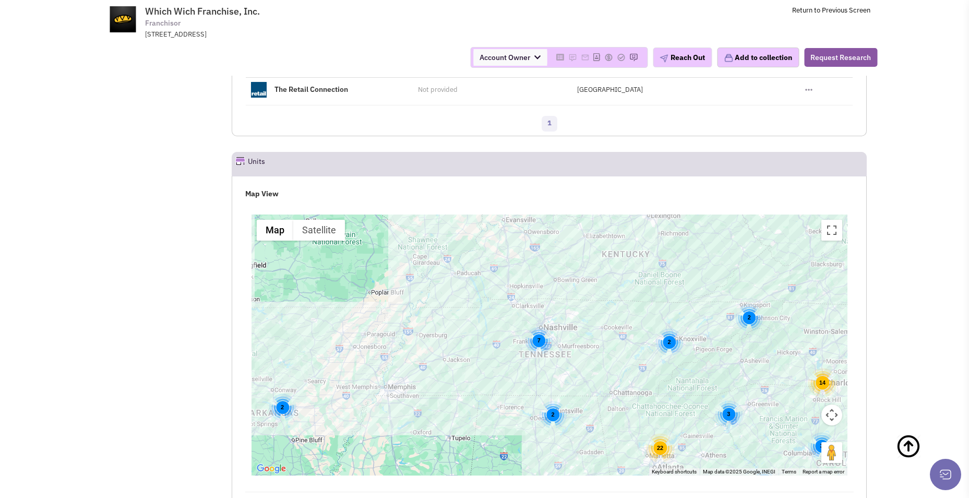
drag, startPoint x: 551, startPoint y: 261, endPoint x: 564, endPoint y: 311, distance: 51.9
click at [564, 311] on div "2 2 2 22 3 2 2 14 5 3 3 7 2 2" at bounding box center [550, 345] width 596 height 261
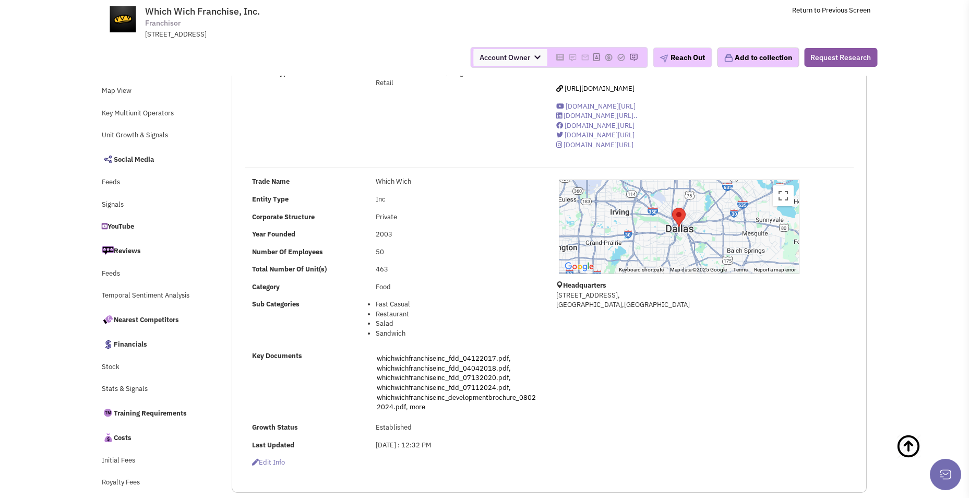
scroll to position [0, 0]
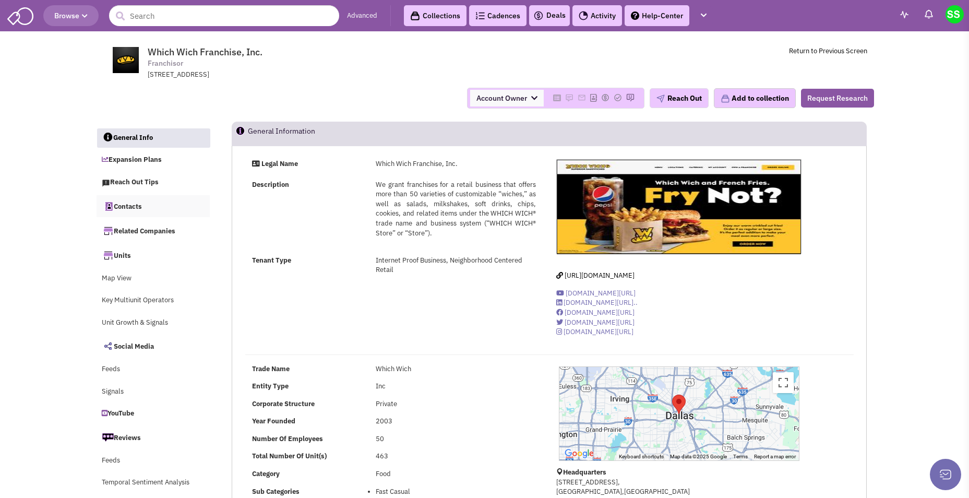
click at [125, 210] on link "Contacts" at bounding box center [154, 206] width 114 height 22
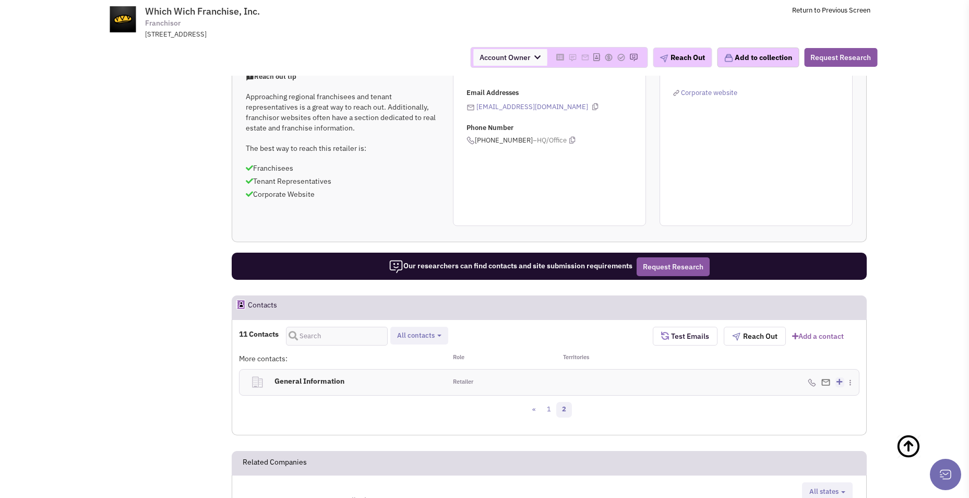
scroll to position [776, 0]
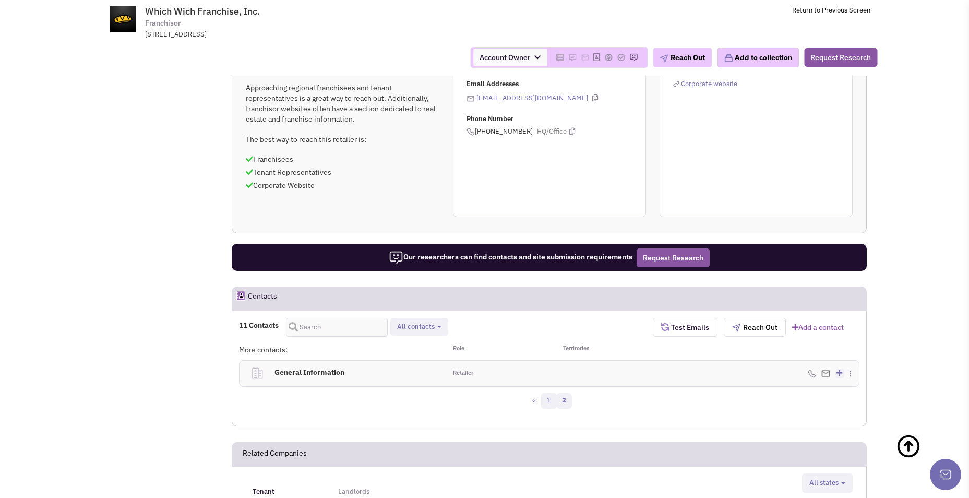
click at [551, 393] on link "1" at bounding box center [549, 401] width 16 height 16
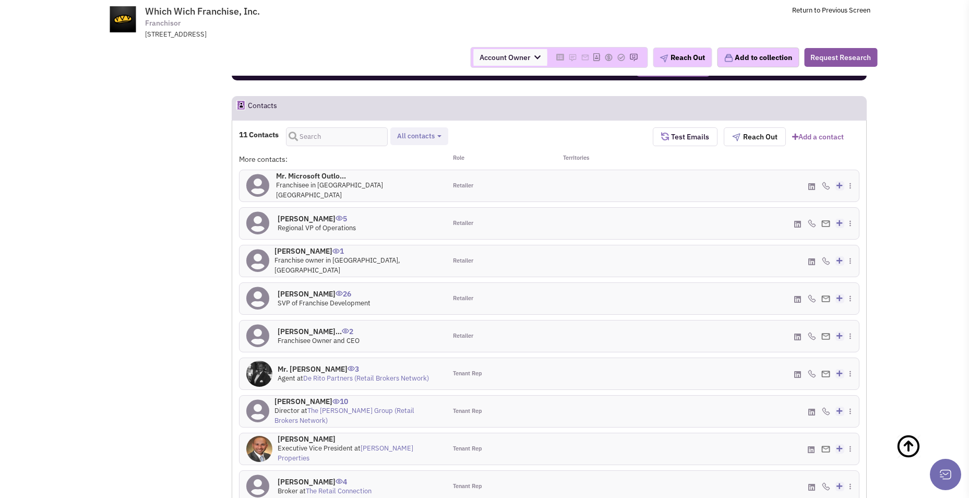
scroll to position [985, 0]
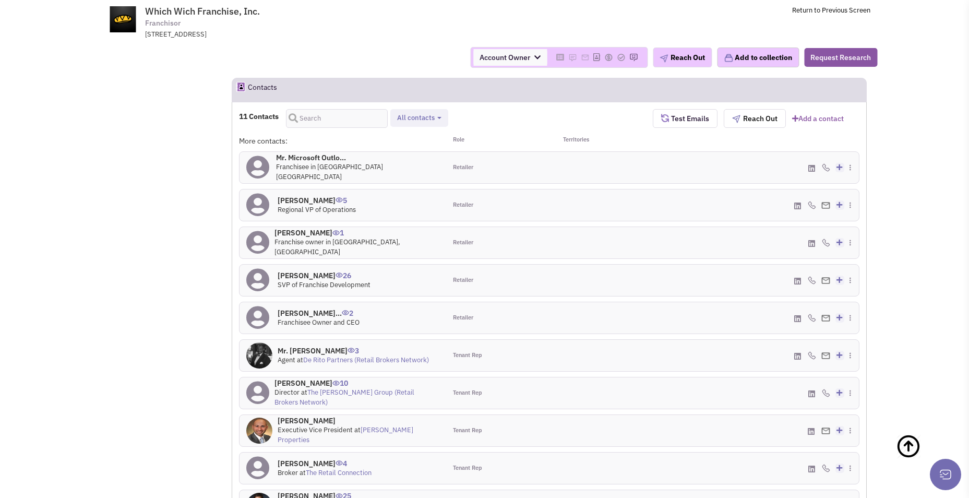
click at [364, 271] on h4 "Mr. Jeff Vickers 26" at bounding box center [324, 275] width 93 height 9
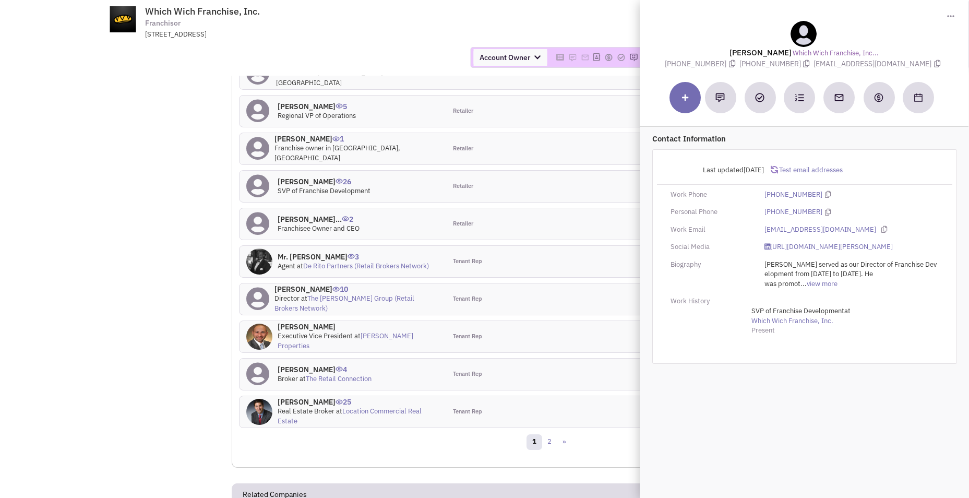
scroll to position [1089, 0]
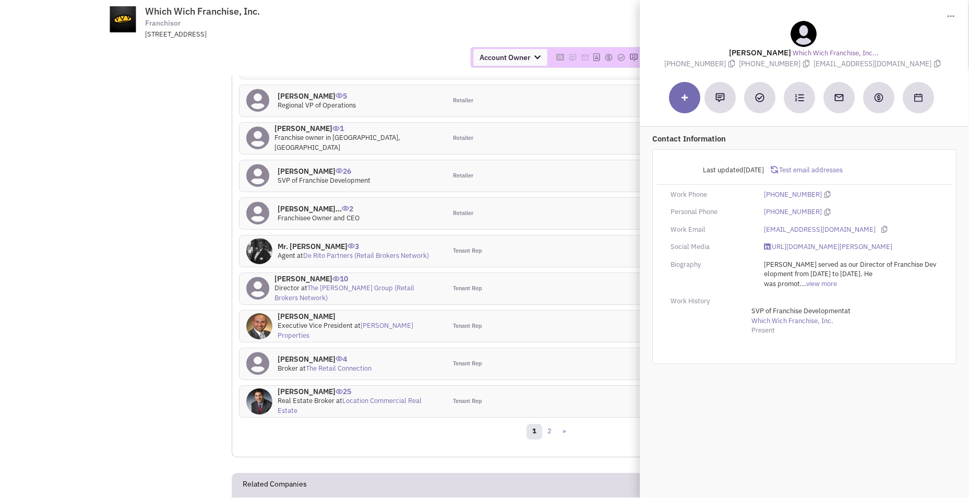
click at [363, 364] on link "The Retail Connection" at bounding box center [339, 368] width 66 height 9
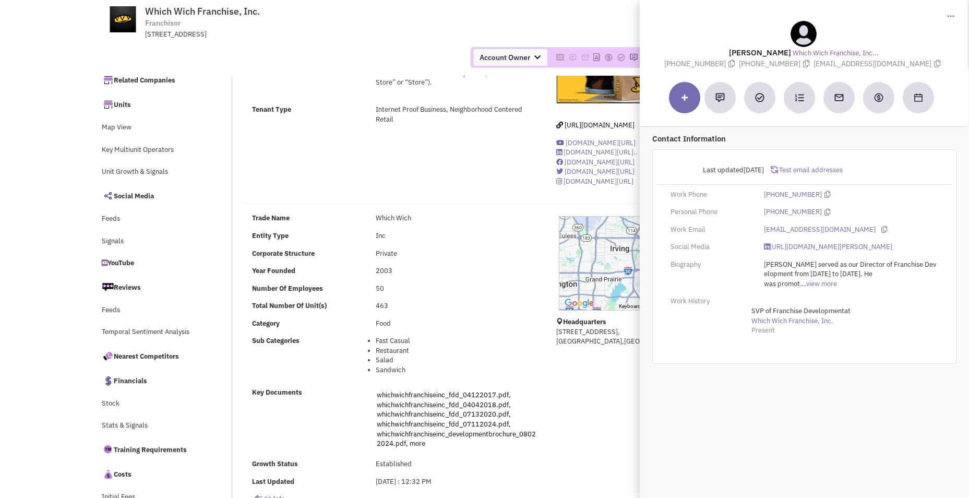
scroll to position [0, 0]
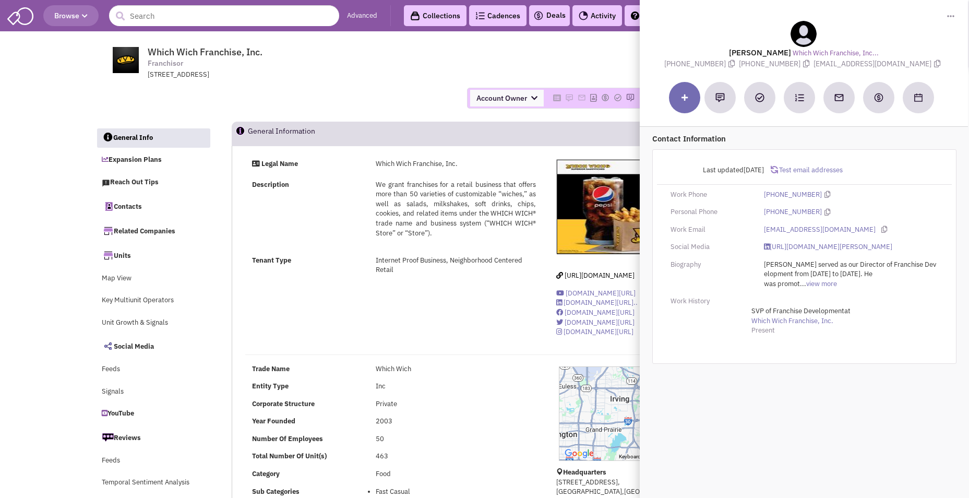
click at [513, 60] on td "Which Wich Franchise, Inc. Franchisor 1412 Main Street, Suite 2000, Dallas, TX,…" at bounding box center [513, 60] width 708 height 39
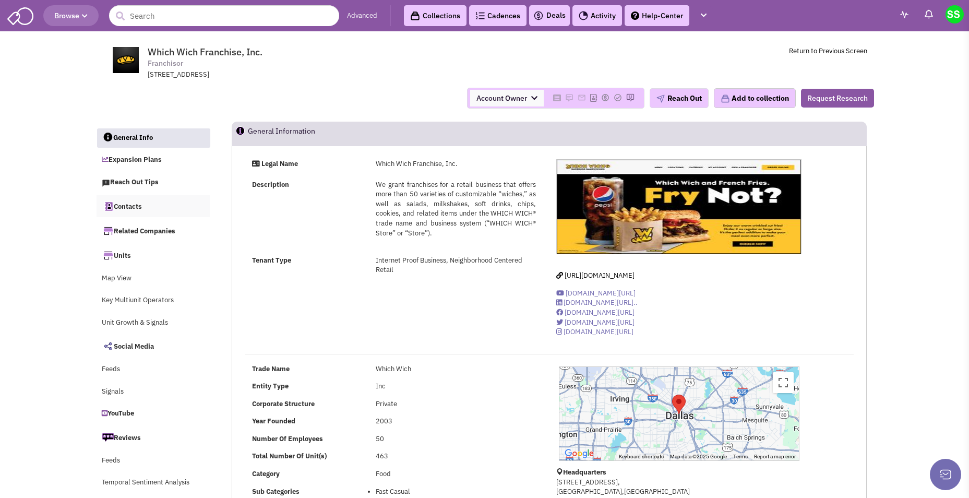
click at [139, 211] on link "Contacts" at bounding box center [154, 206] width 114 height 22
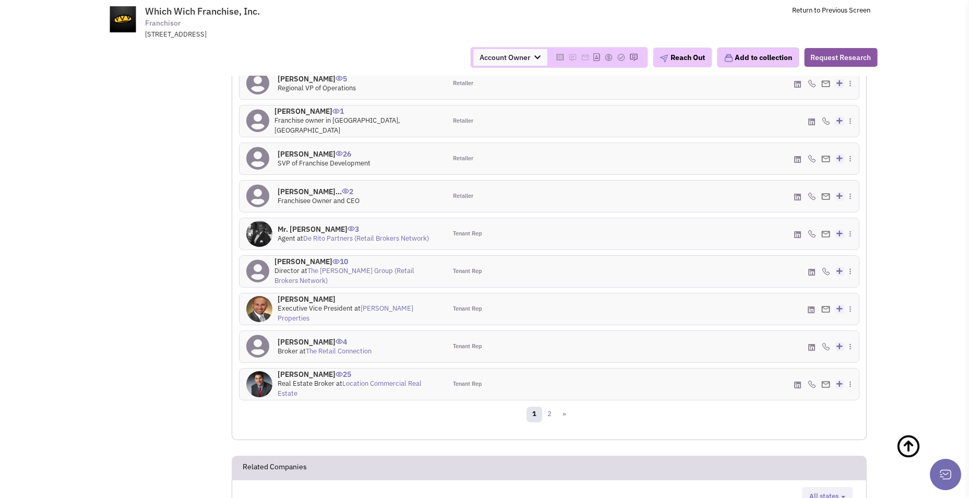
scroll to position [1141, 0]
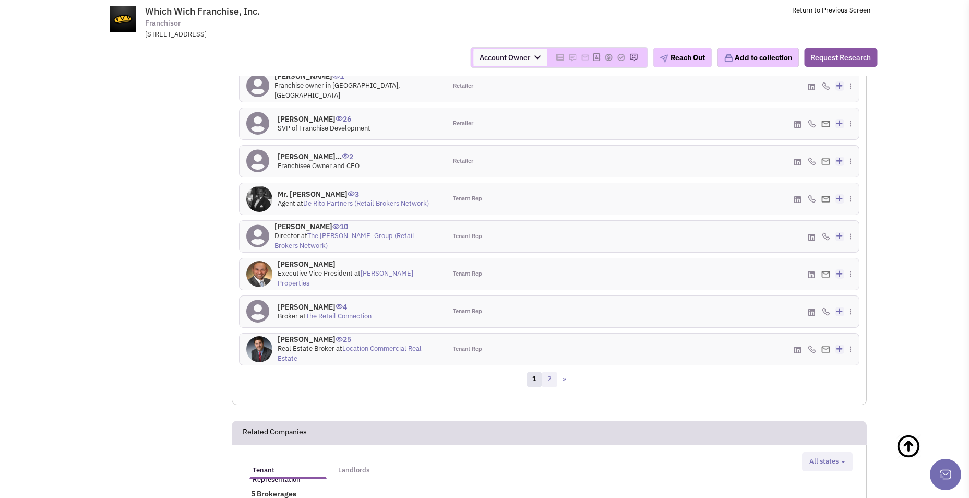
click at [549, 372] on link "2" at bounding box center [550, 380] width 16 height 16
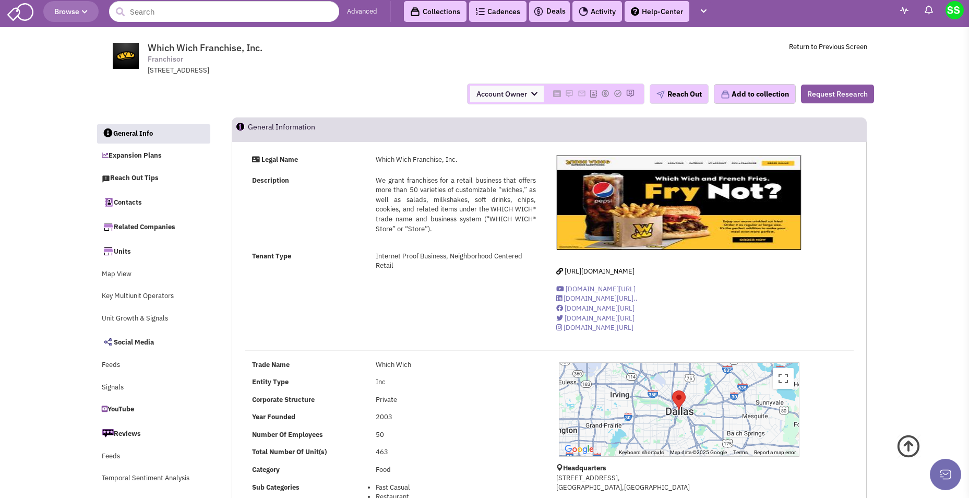
scroll to position [0, 0]
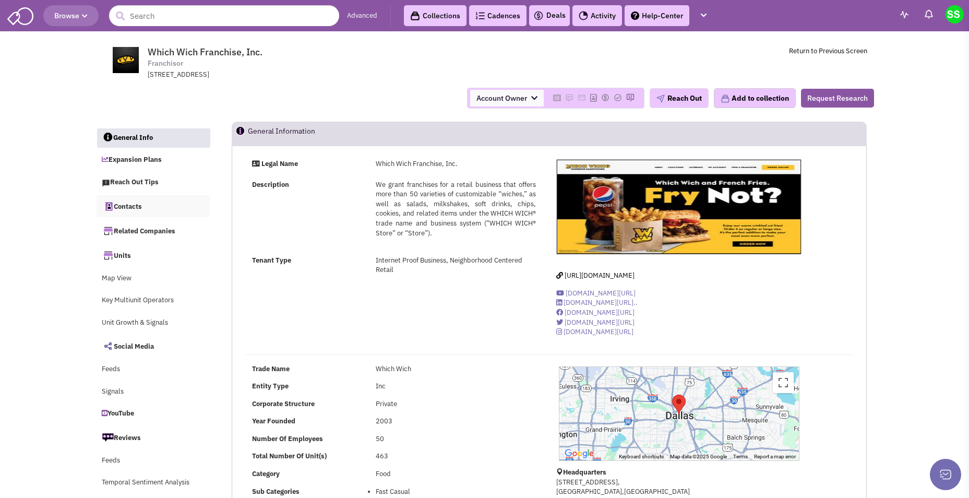
click at [136, 204] on link "Contacts" at bounding box center [154, 206] width 114 height 22
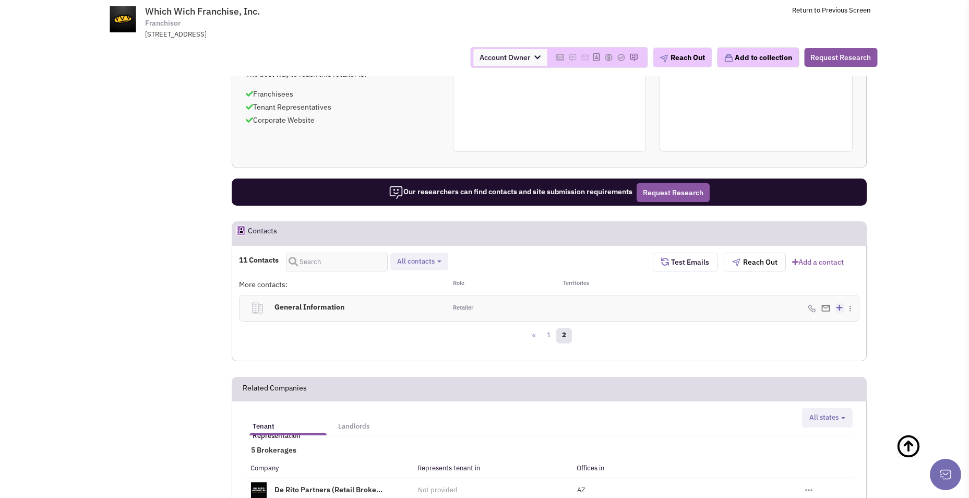
scroll to position [828, 0]
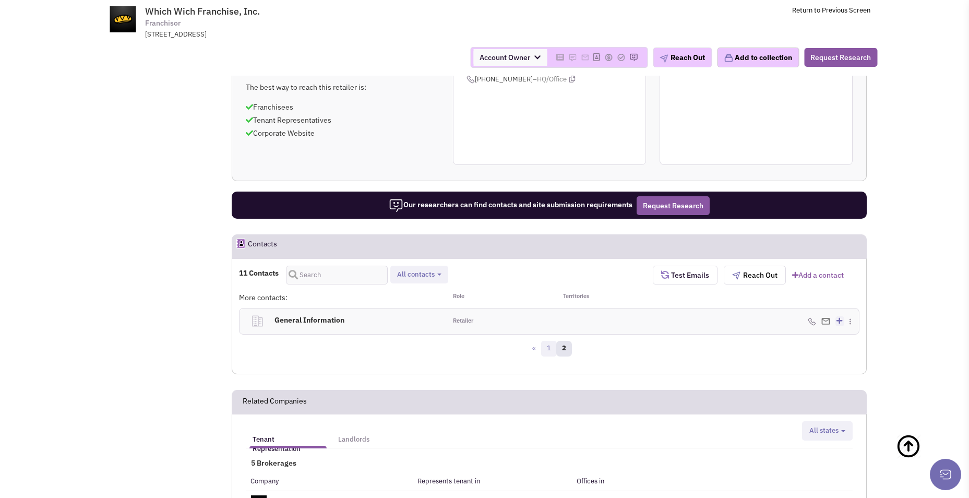
click at [551, 341] on link "1" at bounding box center [549, 349] width 16 height 16
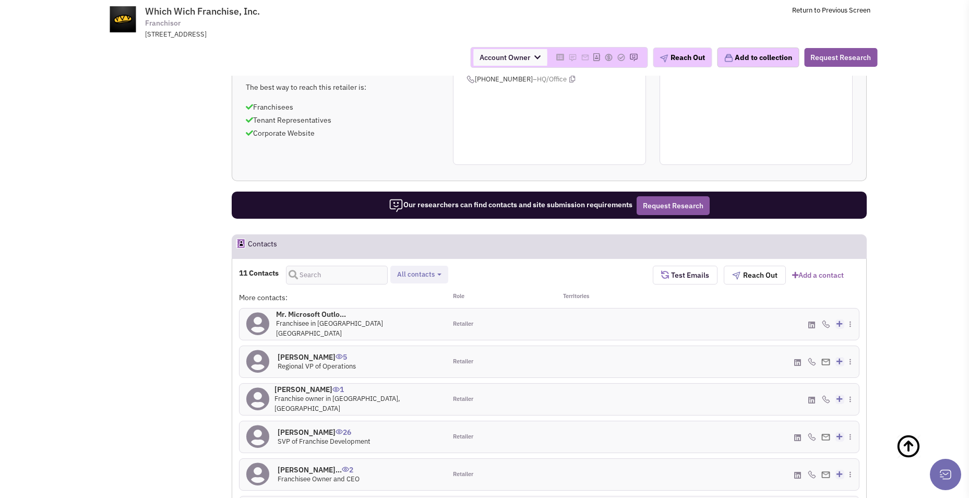
click at [305, 352] on h4 "John Looney 5" at bounding box center [317, 356] width 78 height 9
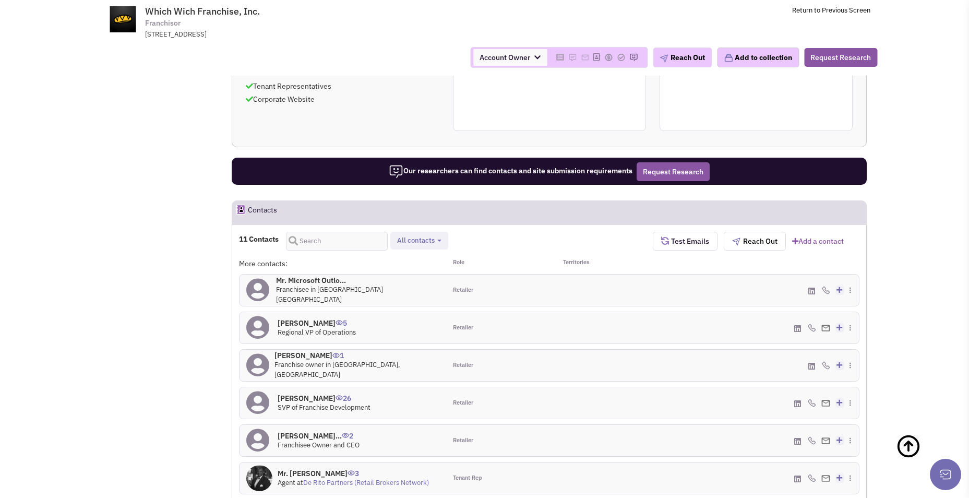
scroll to position [881, 0]
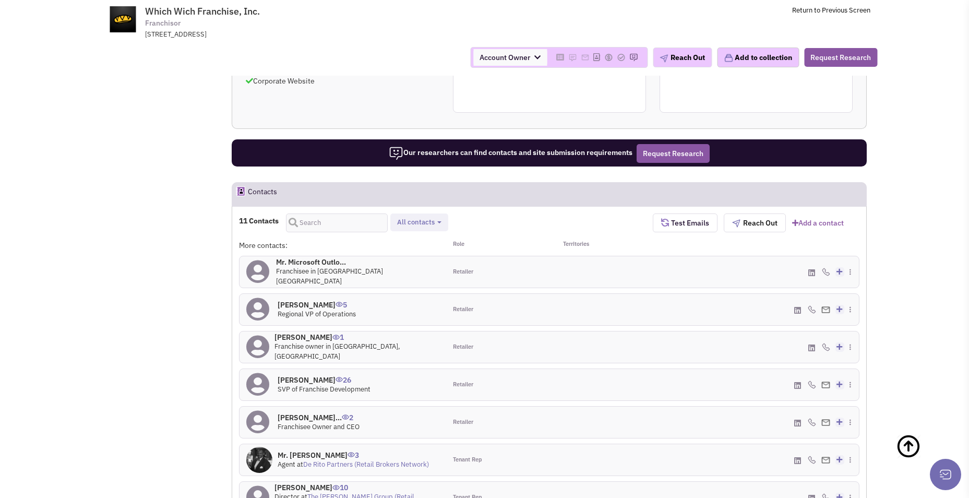
click at [305, 375] on h4 "Mr. Jeff Vickers 26" at bounding box center [324, 379] width 93 height 9
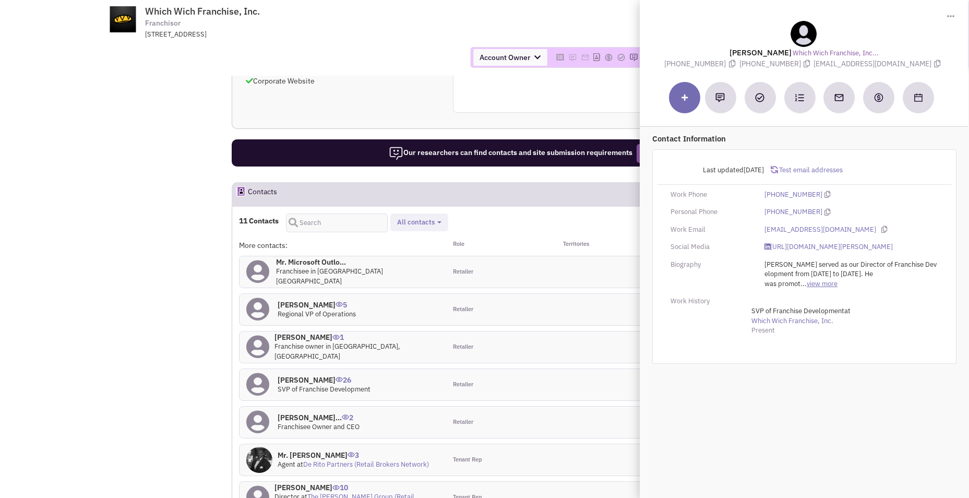
click at [822, 285] on link "view more" at bounding box center [821, 284] width 31 height 10
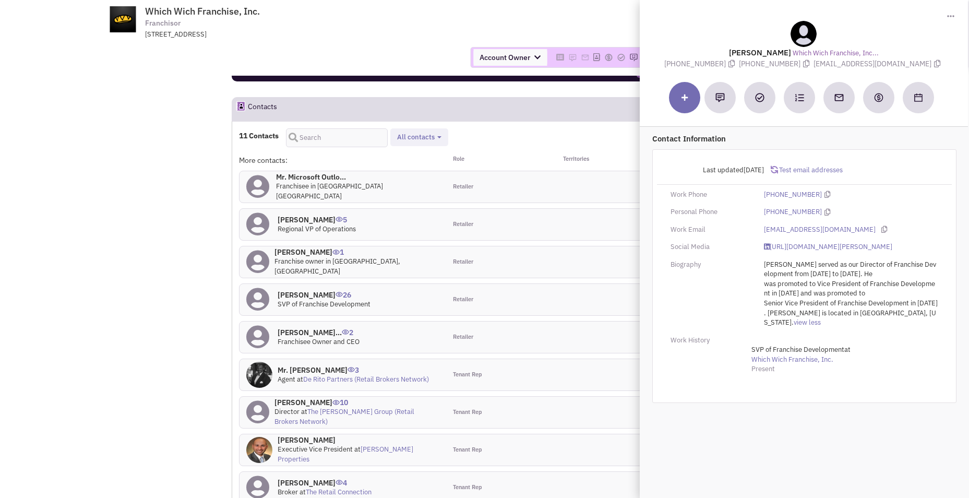
scroll to position [985, 0]
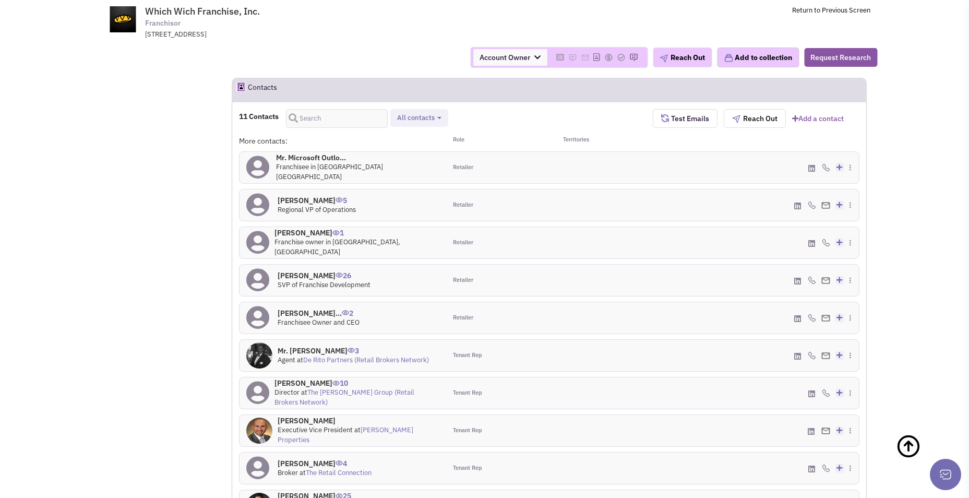
click at [312, 271] on h4 "Mr. Jeff Vickers 26" at bounding box center [324, 275] width 93 height 9
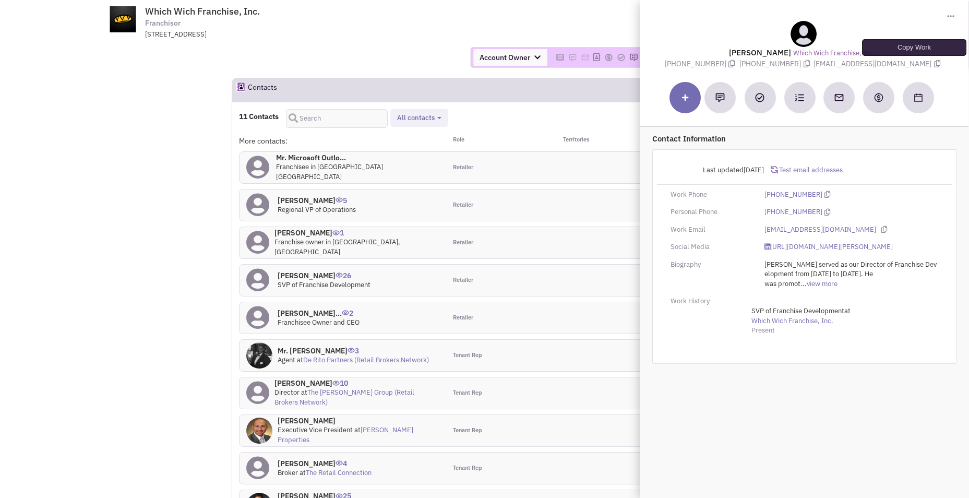
click at [934, 63] on icon at bounding box center [937, 63] width 6 height 7
click at [934, 62] on icon at bounding box center [937, 63] width 6 height 7
drag, startPoint x: 568, startPoint y: 26, endPoint x: 568, endPoint y: 12, distance: 14.1
click at [568, 26] on td "Which Wich Franchise, Inc. Franchisor 1412 Main Street, Suite 2000, Dallas, TX,…" at bounding box center [513, 19] width 715 height 39
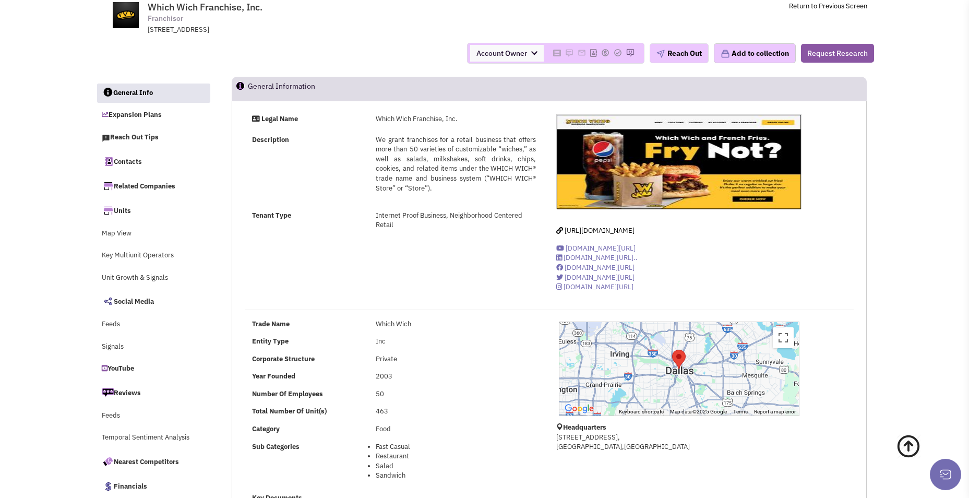
scroll to position [0, 0]
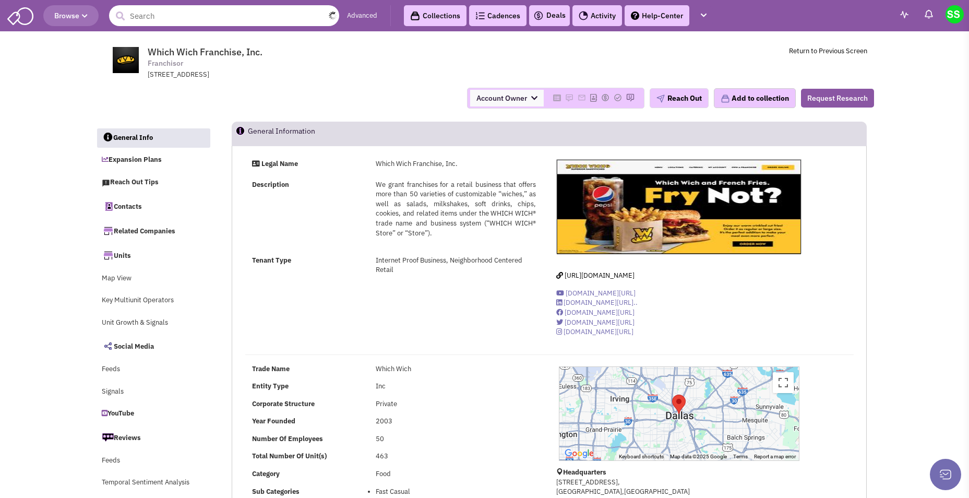
click at [218, 13] on input "text" at bounding box center [224, 15] width 230 height 21
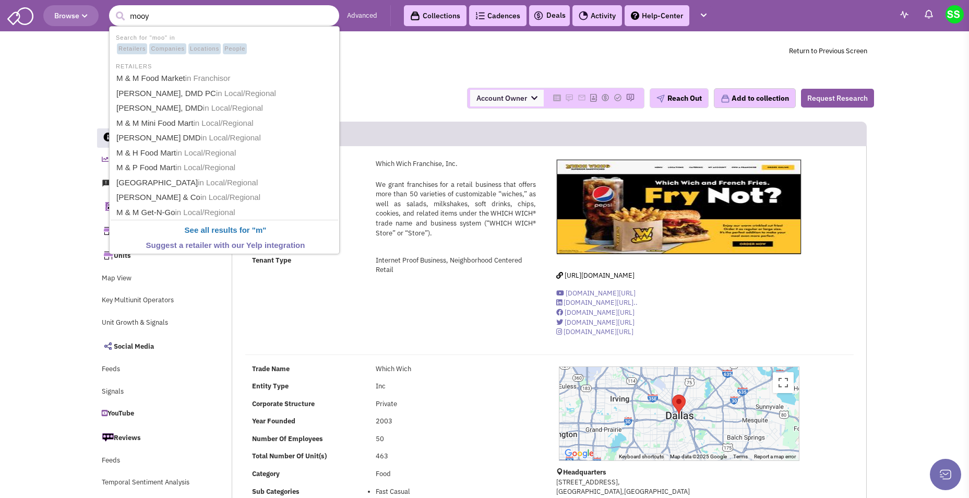
type input "mooya"
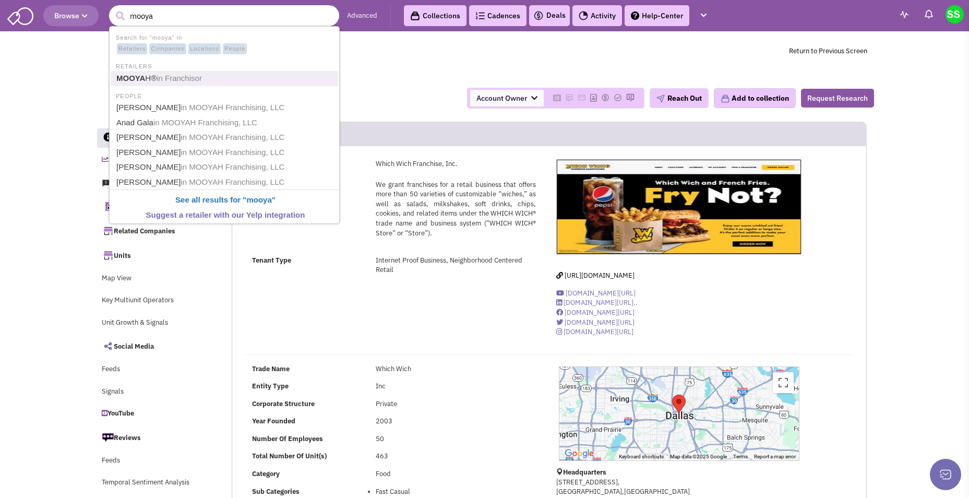
click at [163, 79] on span "in Franchisor" at bounding box center [179, 78] width 45 height 9
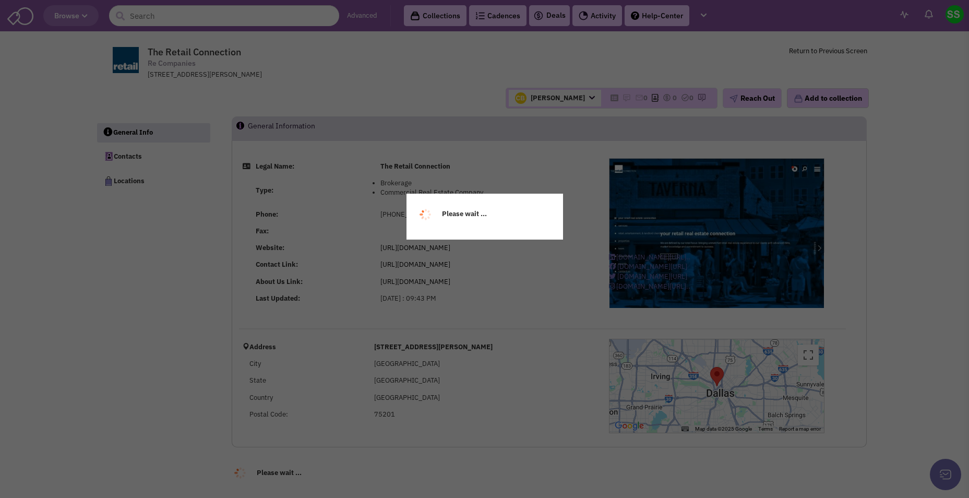
select select
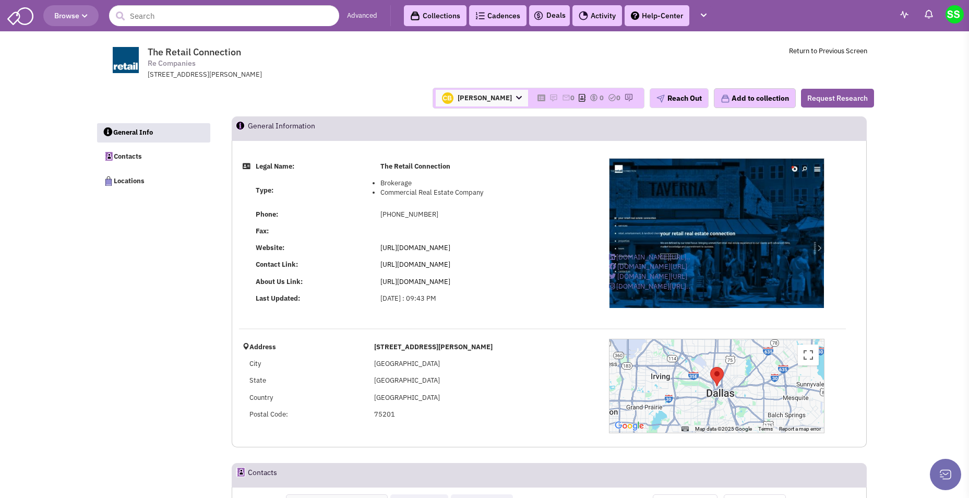
select select
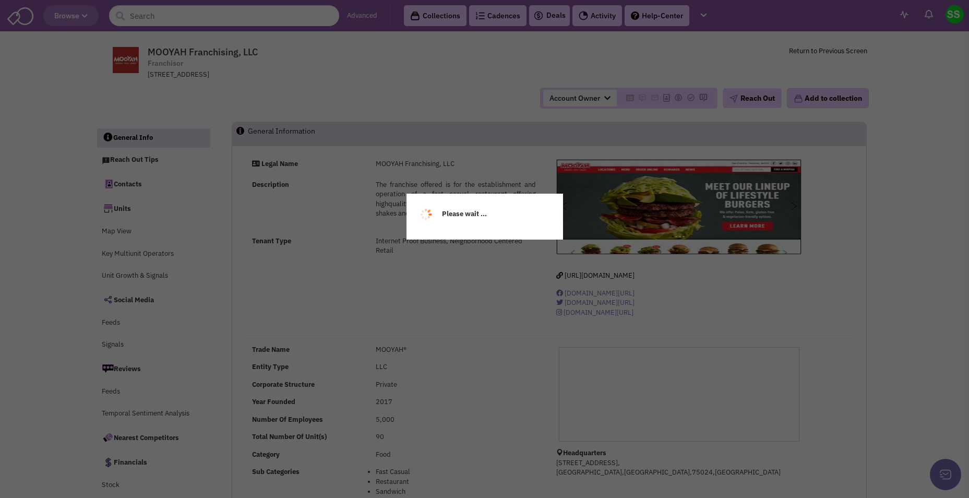
select select
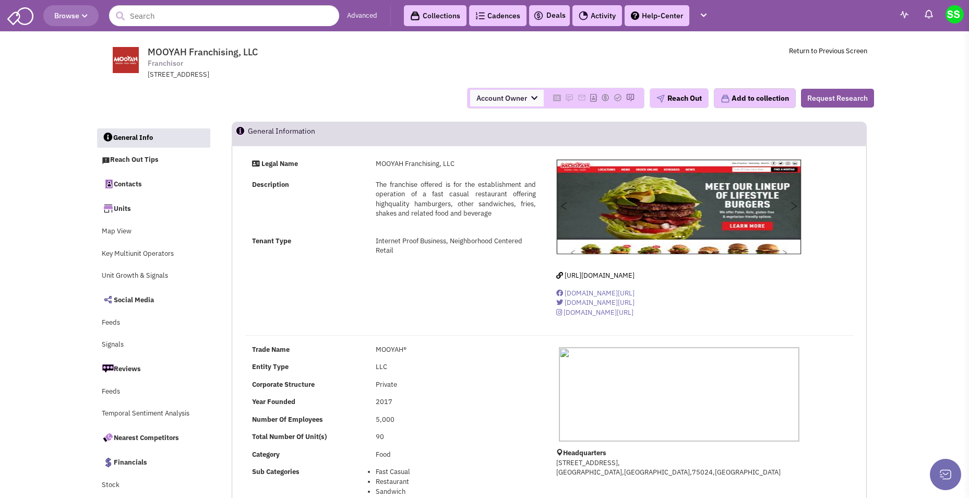
select select
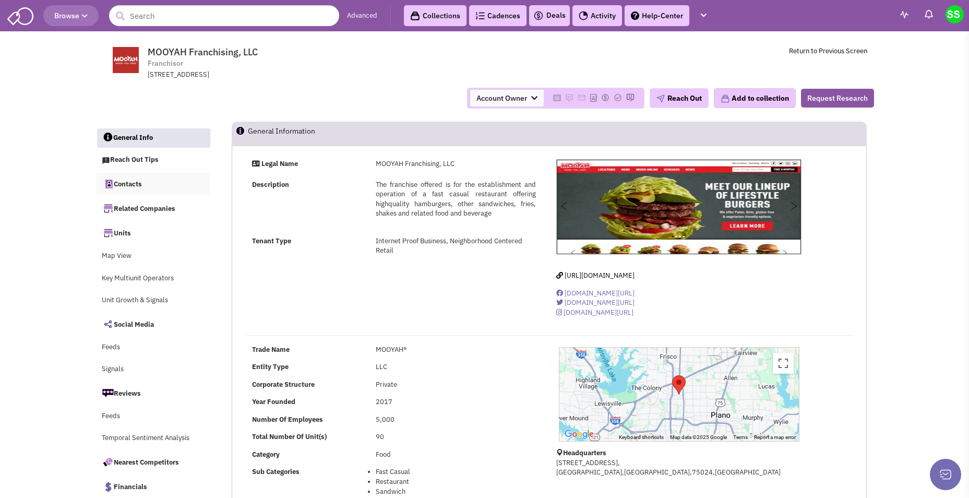
click at [129, 183] on link "Contacts" at bounding box center [154, 184] width 114 height 22
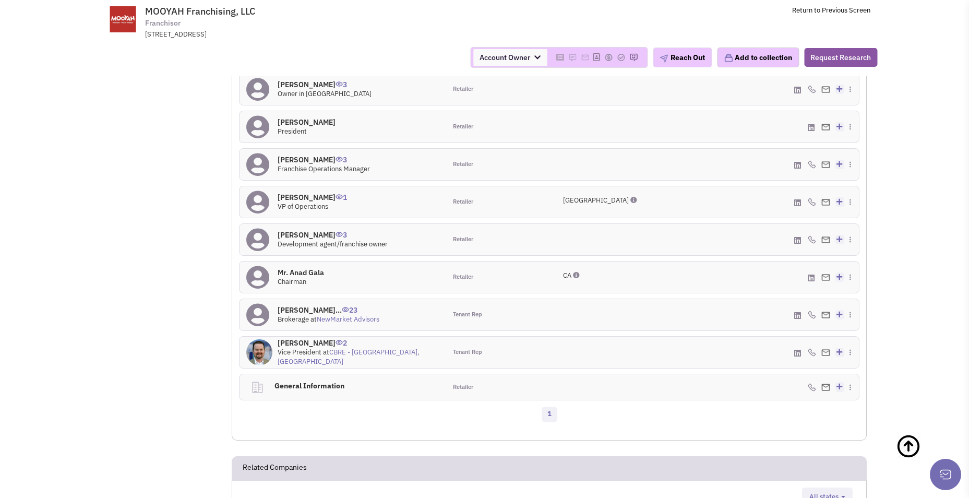
scroll to position [789, 0]
click at [308, 313] on h4 "[PERSON_NAME]... 23" at bounding box center [329, 310] width 102 height 9
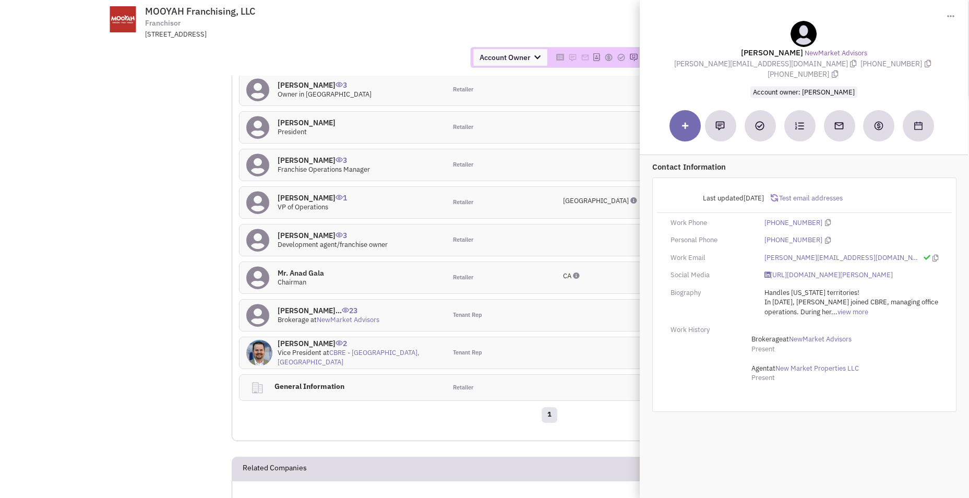
click at [568, 15] on td "MOOYAH Franchising, LLC Franchisor [STREET_ADDRESS] Return to Previous Screen" at bounding box center [513, 19] width 715 height 39
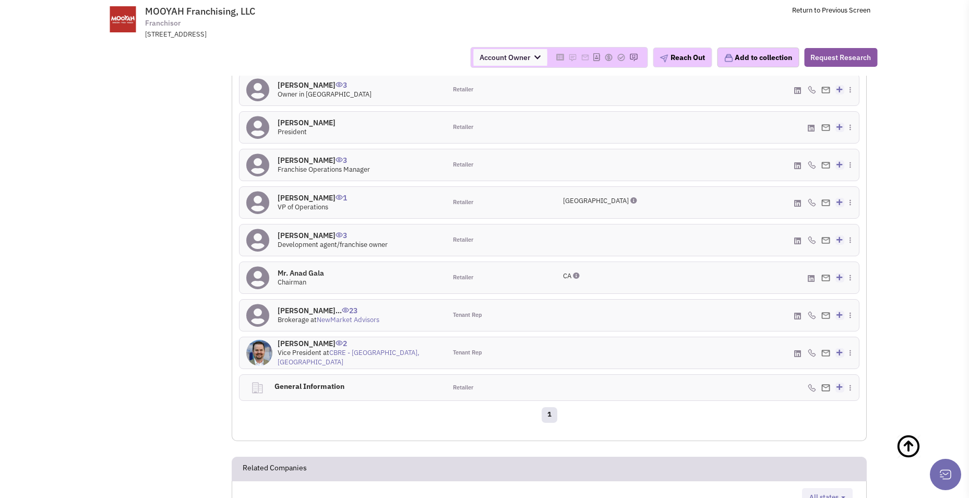
click at [300, 156] on h4 "[PERSON_NAME] 3" at bounding box center [324, 160] width 92 height 9
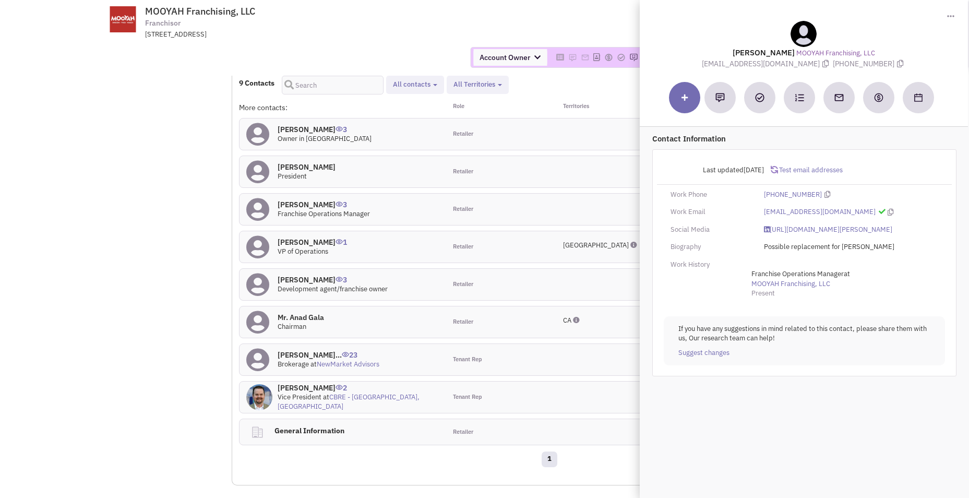
scroll to position [737, 0]
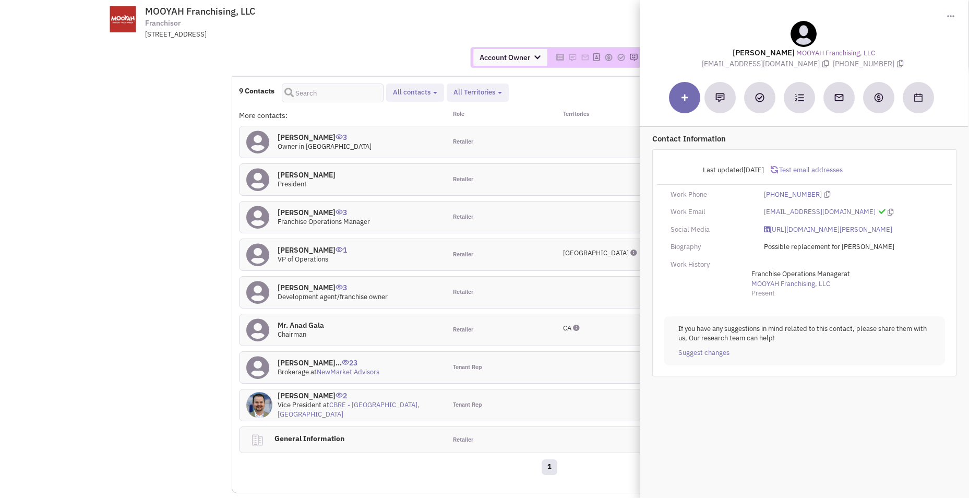
click at [292, 175] on h4 "[PERSON_NAME] 0" at bounding box center [307, 174] width 58 height 9
